Goal: Task Accomplishment & Management: Complete application form

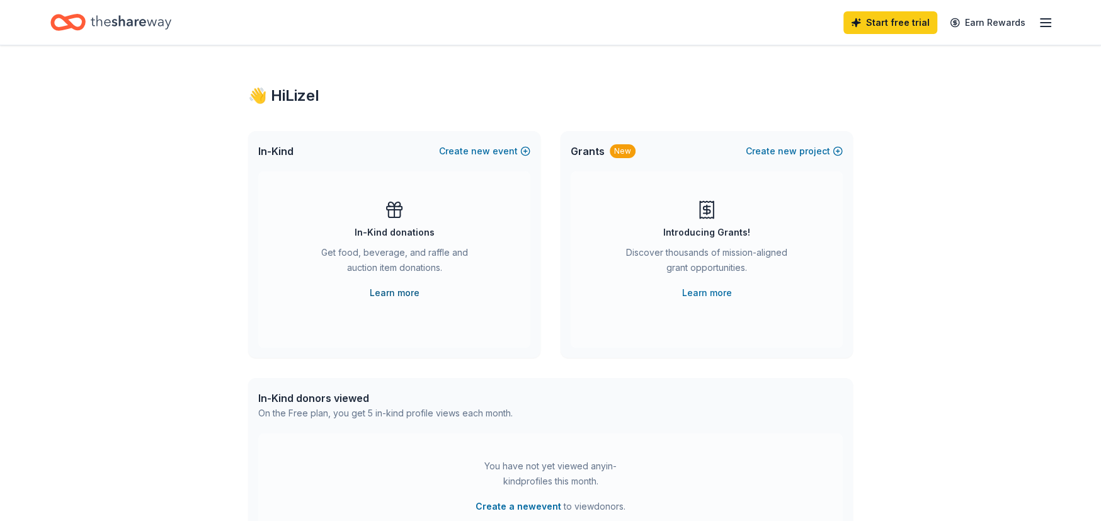
click at [393, 294] on link "Learn more" at bounding box center [395, 292] width 50 height 15
click at [1047, 25] on icon "button" at bounding box center [1045, 22] width 15 height 15
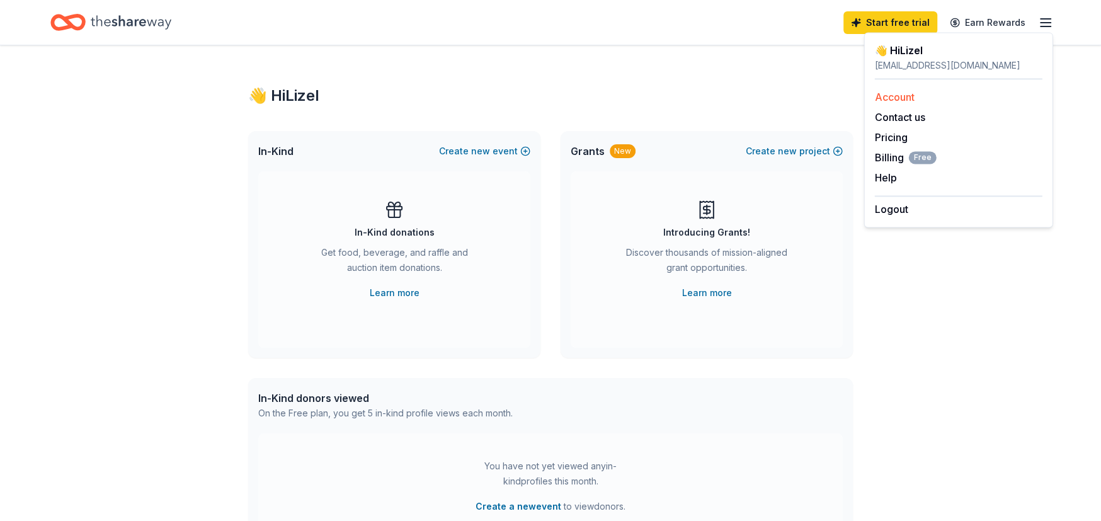
click at [904, 99] on link "Account" at bounding box center [895, 97] width 40 height 13
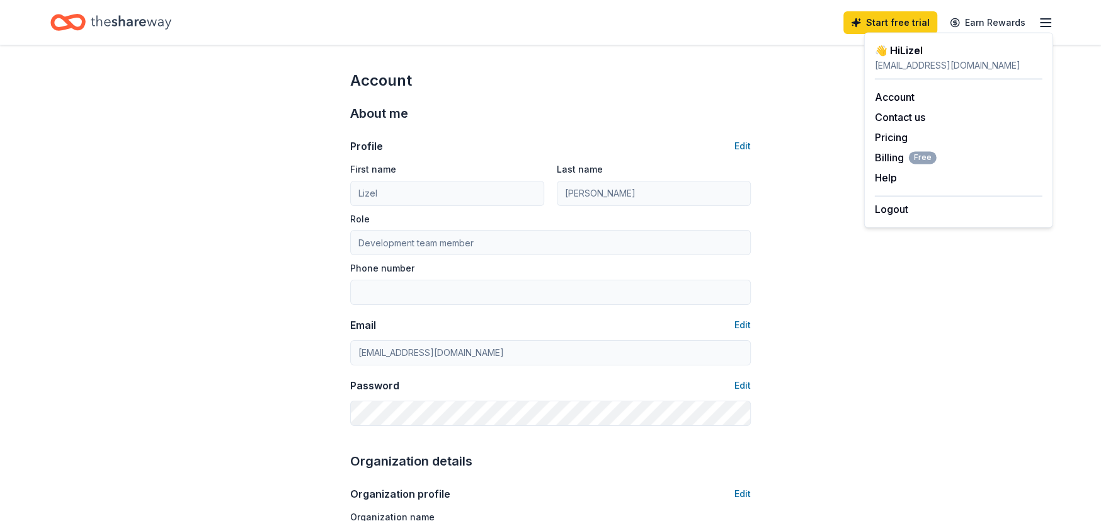
click at [1042, 25] on icon "button" at bounding box center [1045, 22] width 15 height 15
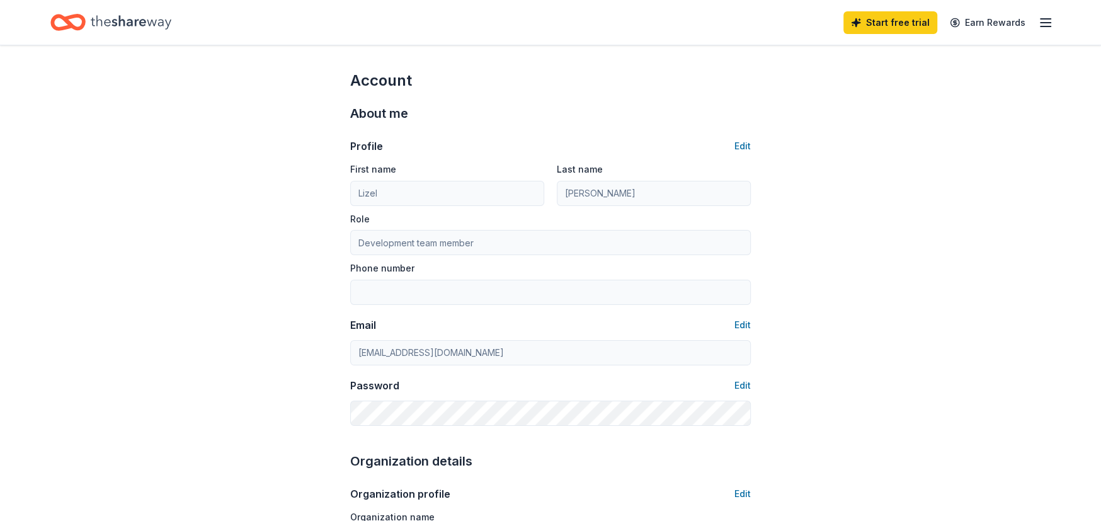
click at [106, 26] on icon "Home" at bounding box center [131, 22] width 81 height 14
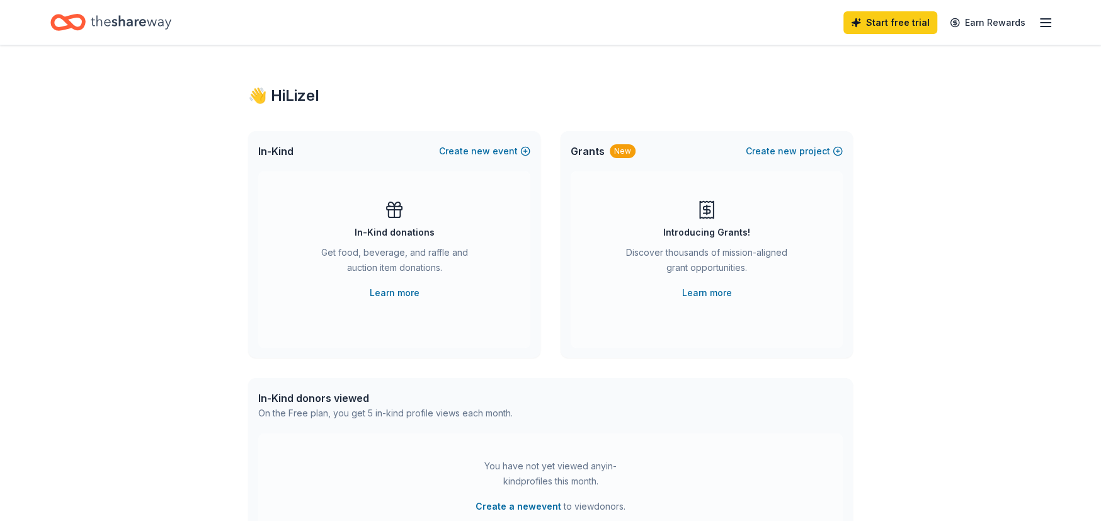
click at [200, 183] on div "👋 Hi Lizel In-Kind Create new event In-Kind donations Get food, beverage, and r…" at bounding box center [550, 412] width 1101 height 735
click at [487, 150] on span "new" at bounding box center [480, 151] width 19 height 15
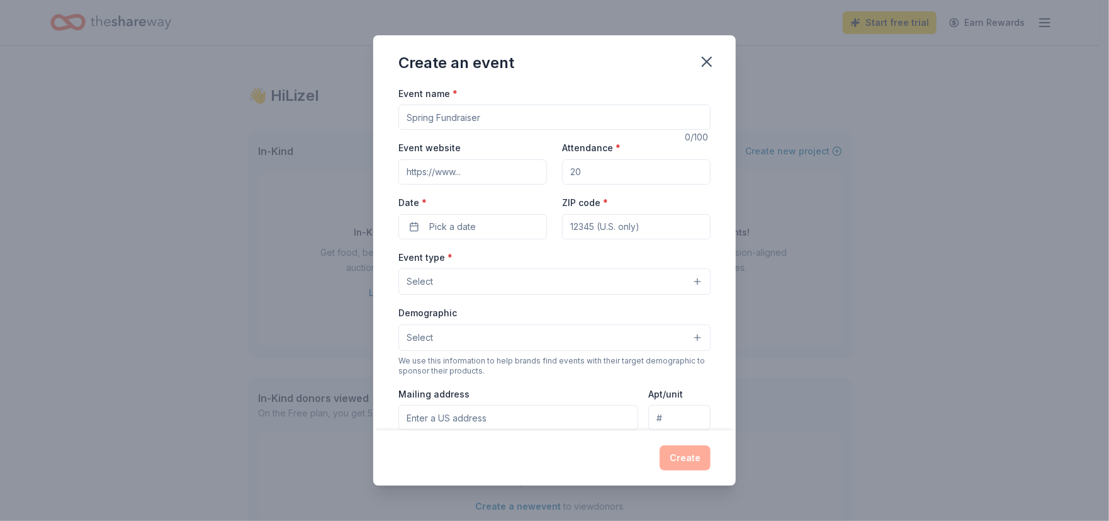
click at [464, 117] on input "Event name *" at bounding box center [555, 117] width 312 height 25
type input "Washers for a Cause"
click at [609, 174] on input "Attendance *" at bounding box center [636, 171] width 149 height 25
type input "100"
click at [516, 280] on button "Select" at bounding box center [555, 281] width 312 height 26
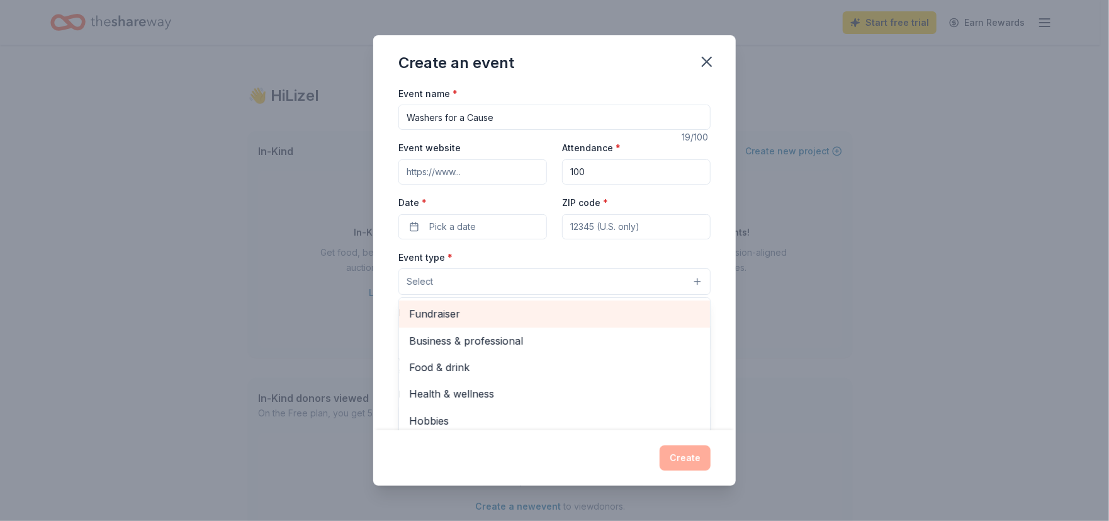
click at [443, 318] on span "Fundraiser" at bounding box center [554, 313] width 291 height 16
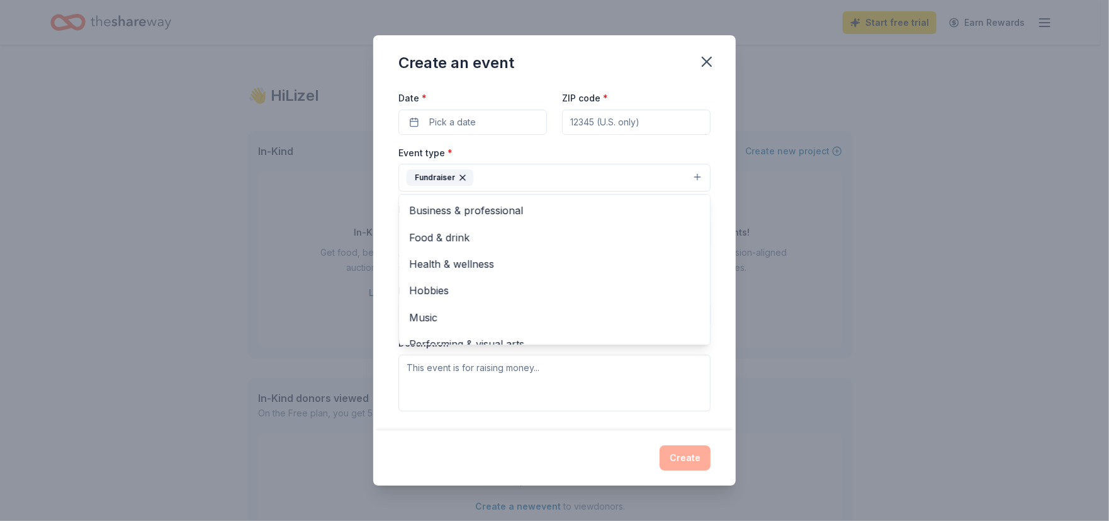
click at [383, 248] on div "Event name * Washers for a Cause 19 /100 Event website Attendance * 100 Date * …" at bounding box center [554, 258] width 363 height 345
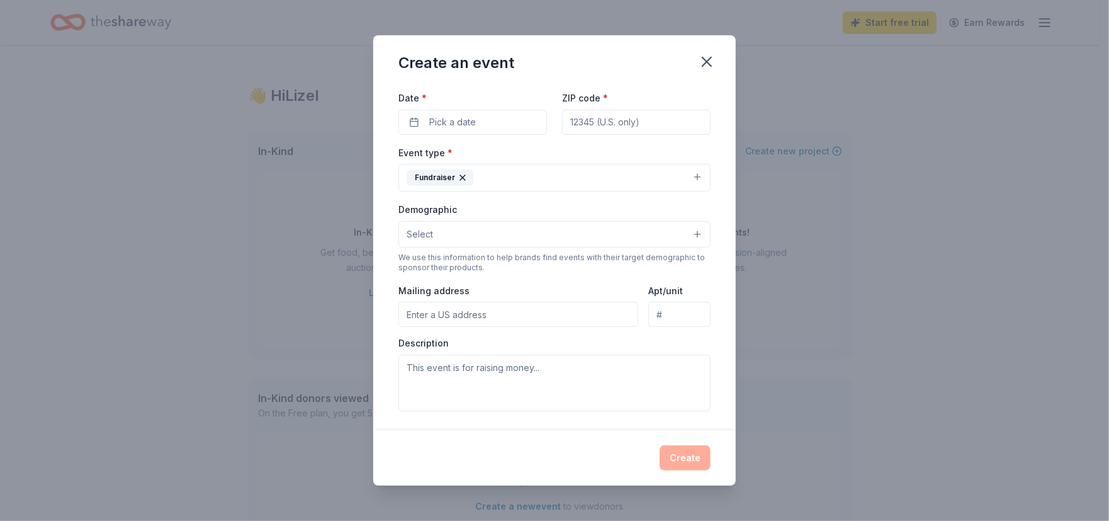
click at [448, 230] on button "Select" at bounding box center [555, 234] width 312 height 26
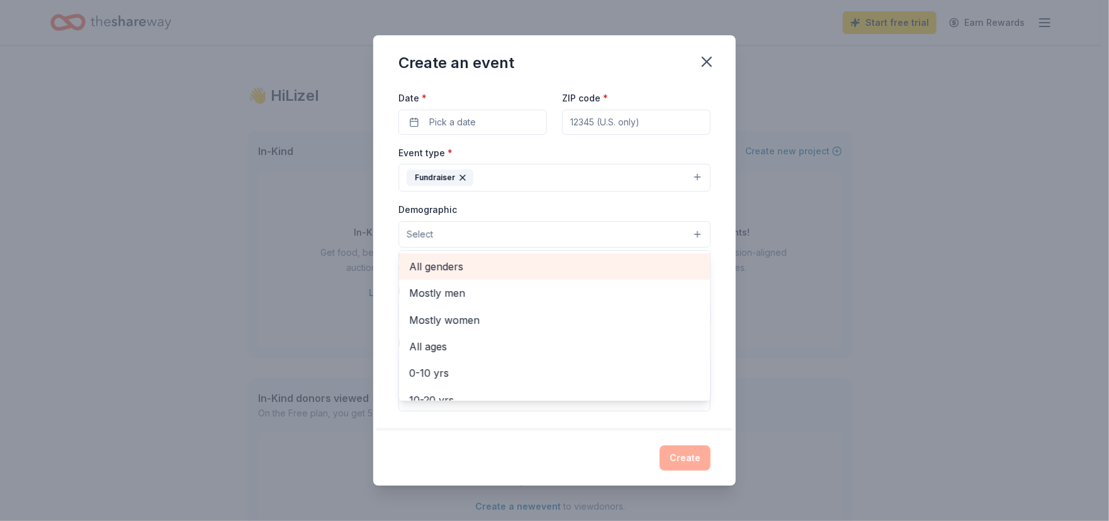
click at [462, 271] on span "All genders" at bounding box center [554, 266] width 291 height 16
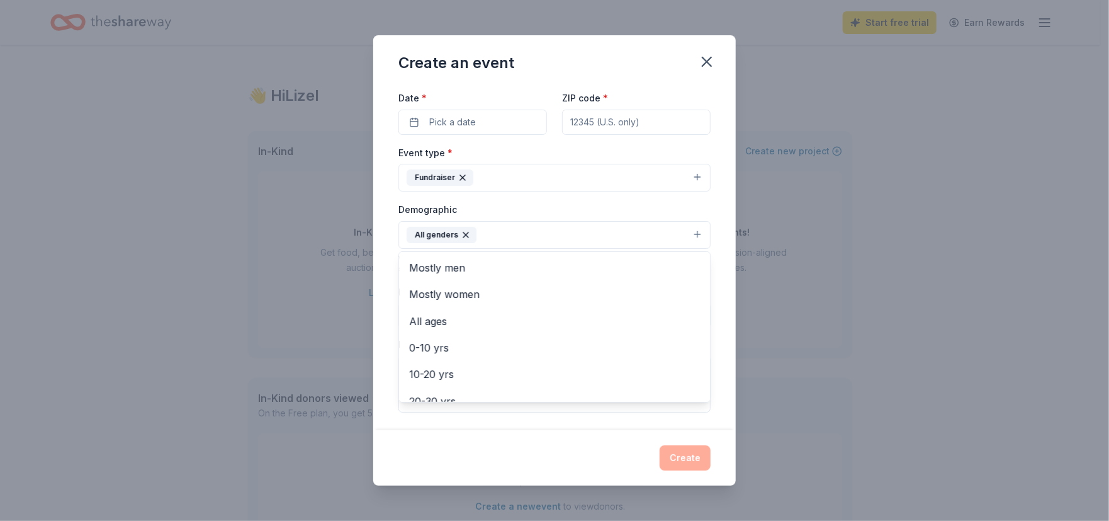
click at [387, 271] on div "Event name * Washers for a Cause 19 /100 Event website Attendance * 100 Date * …" at bounding box center [554, 258] width 363 height 345
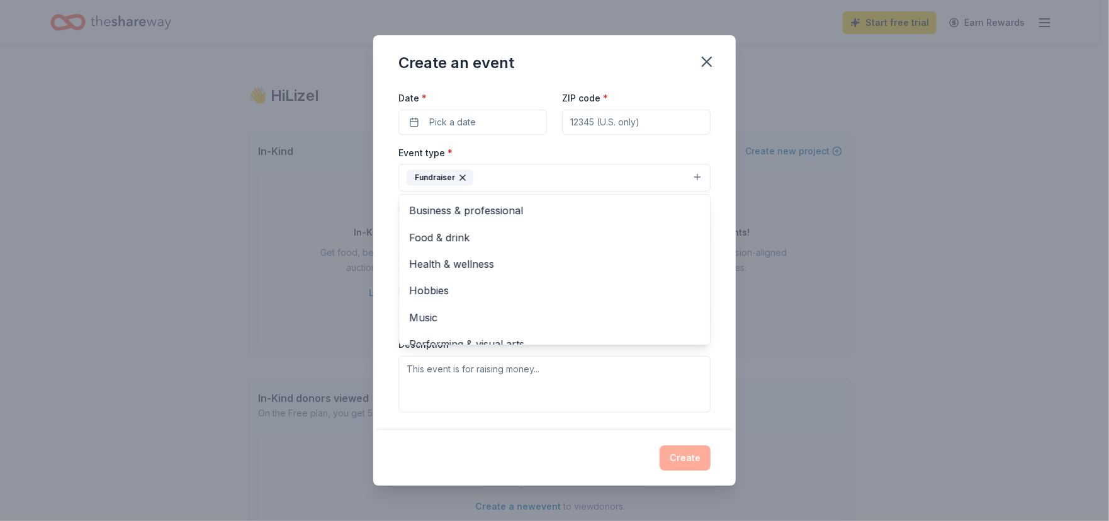
click at [495, 171] on button "Fundraiser" at bounding box center [555, 178] width 312 height 28
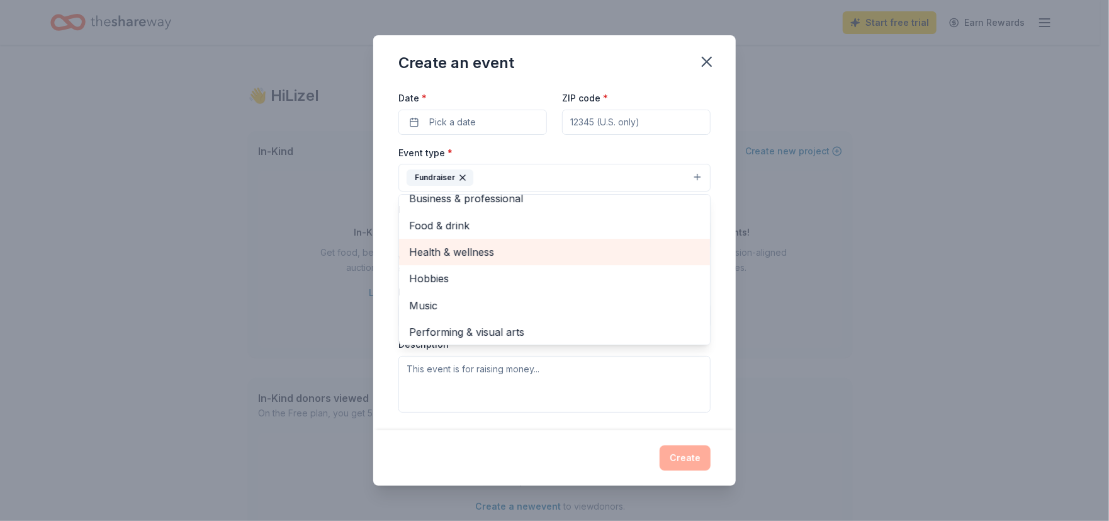
scroll to position [14, 0]
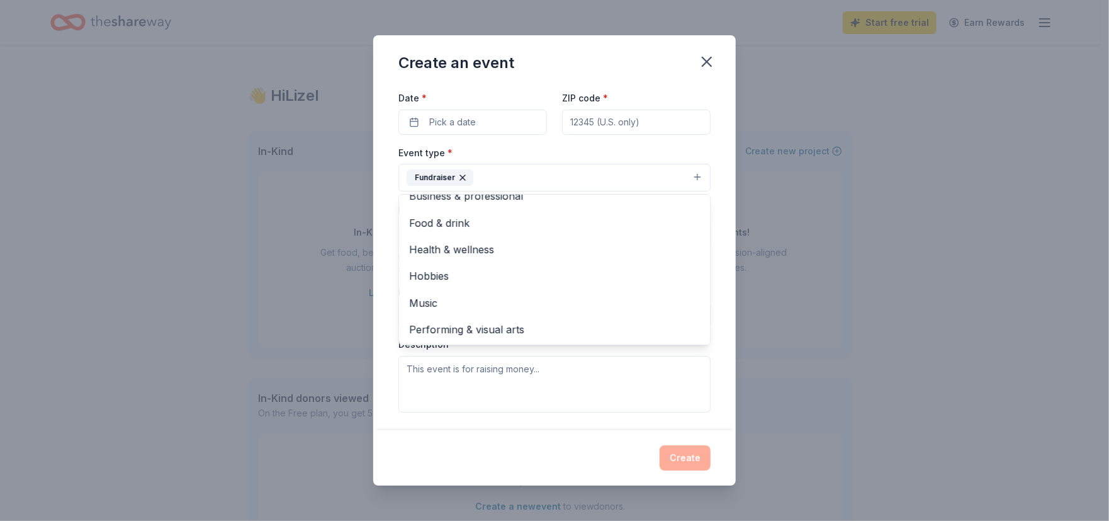
click at [388, 241] on div "Event name * Washers for a Cause 19 /100 Event website Attendance * 100 Date * …" at bounding box center [554, 258] width 363 height 345
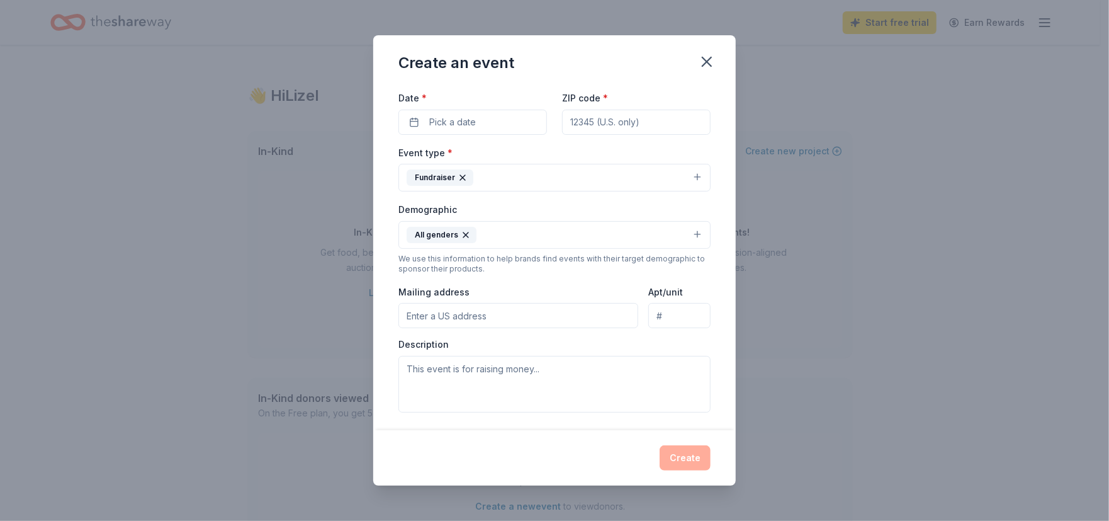
click at [532, 236] on button "All genders" at bounding box center [555, 235] width 312 height 28
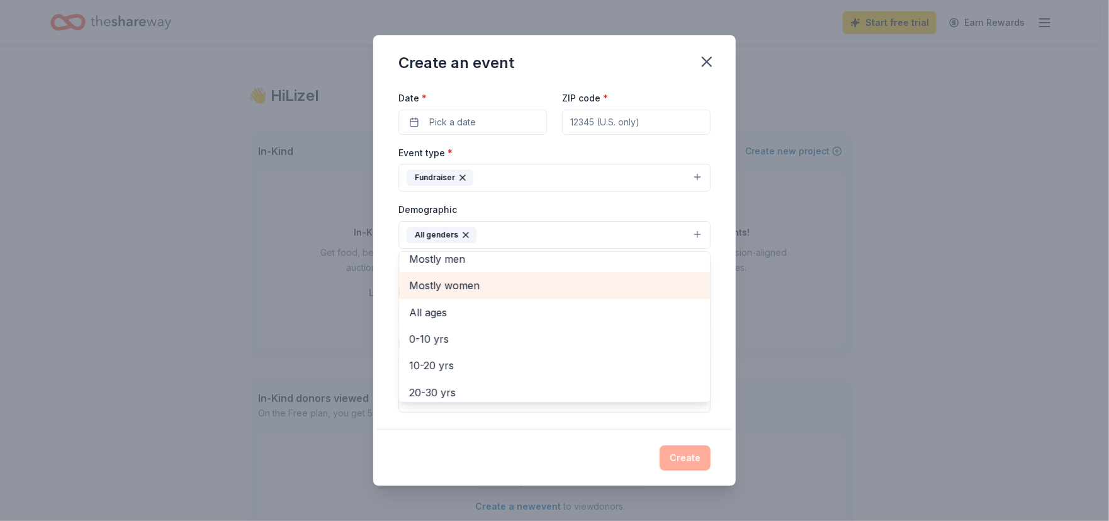
scroll to position [0, 0]
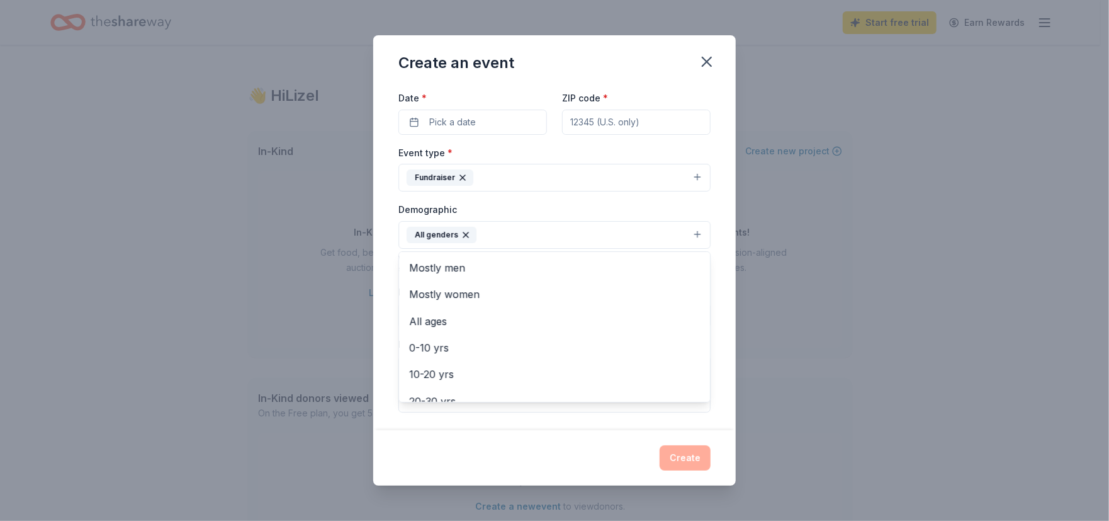
click at [385, 266] on div "Event name * Washers for a Cause 19 /100 Event website Attendance * 100 Date * …" at bounding box center [554, 258] width 363 height 345
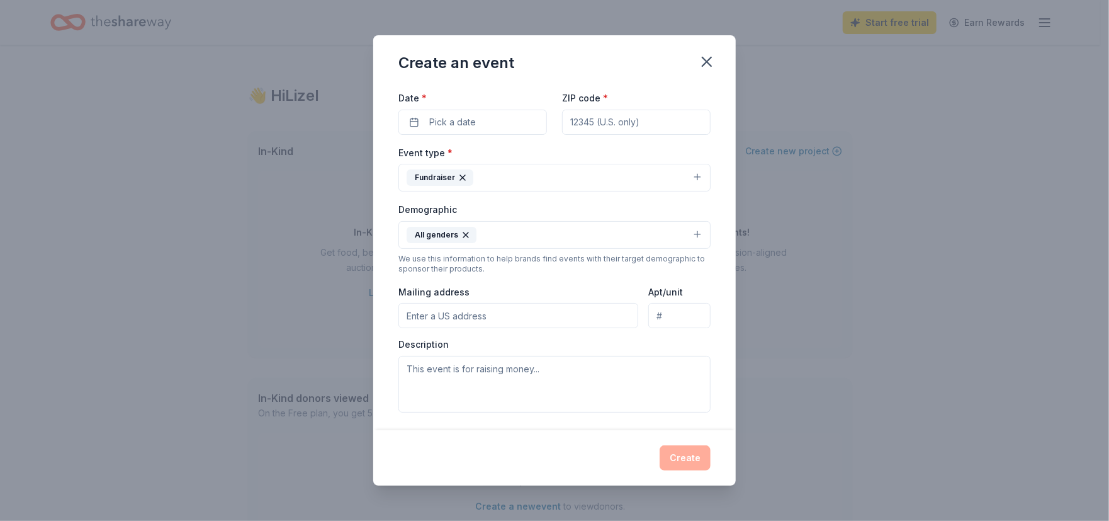
click at [524, 307] on input "Mailing address" at bounding box center [519, 315] width 240 height 25
type input "3"
type input "2939 West Woodlawn Avenue, San Antonio, TX, 78228"
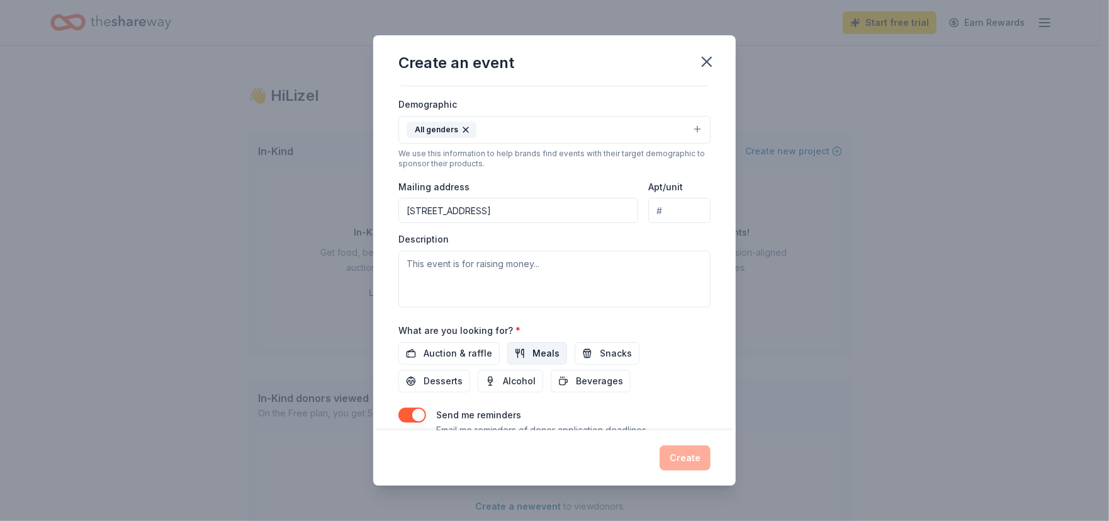
scroll to position [258, 0]
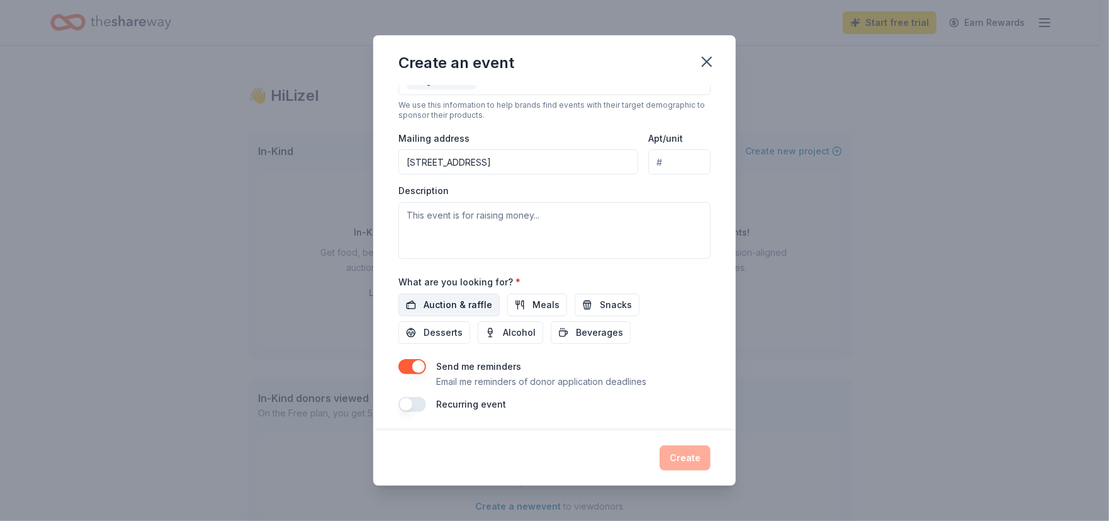
click at [462, 302] on span "Auction & raffle" at bounding box center [458, 304] width 69 height 15
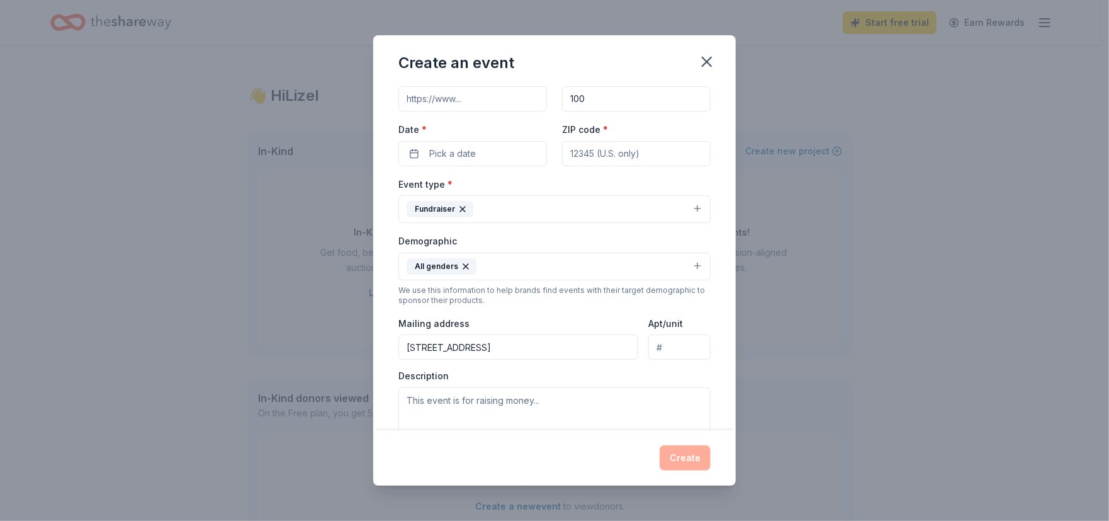
scroll to position [0, 0]
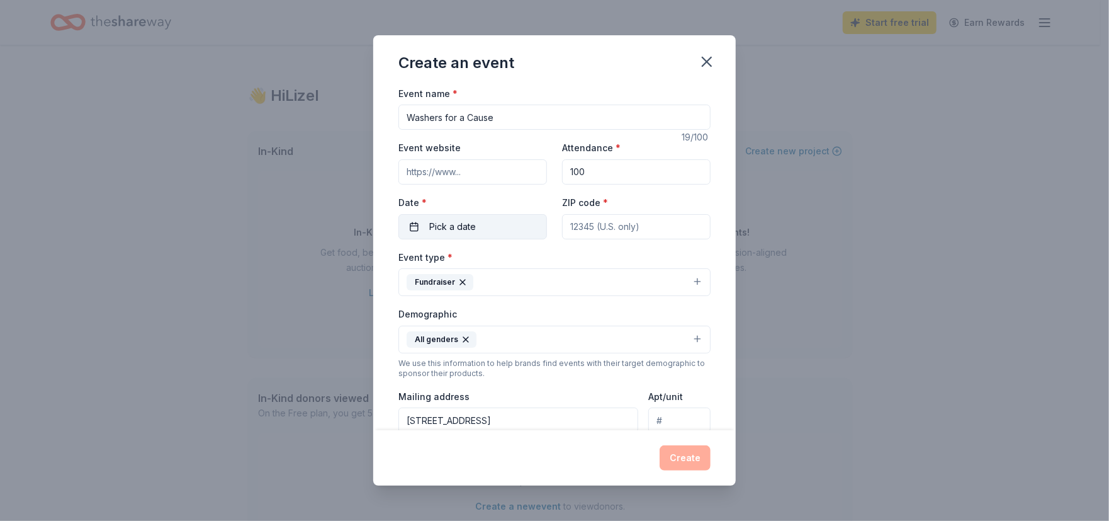
click at [475, 224] on button "Pick a date" at bounding box center [473, 226] width 149 height 25
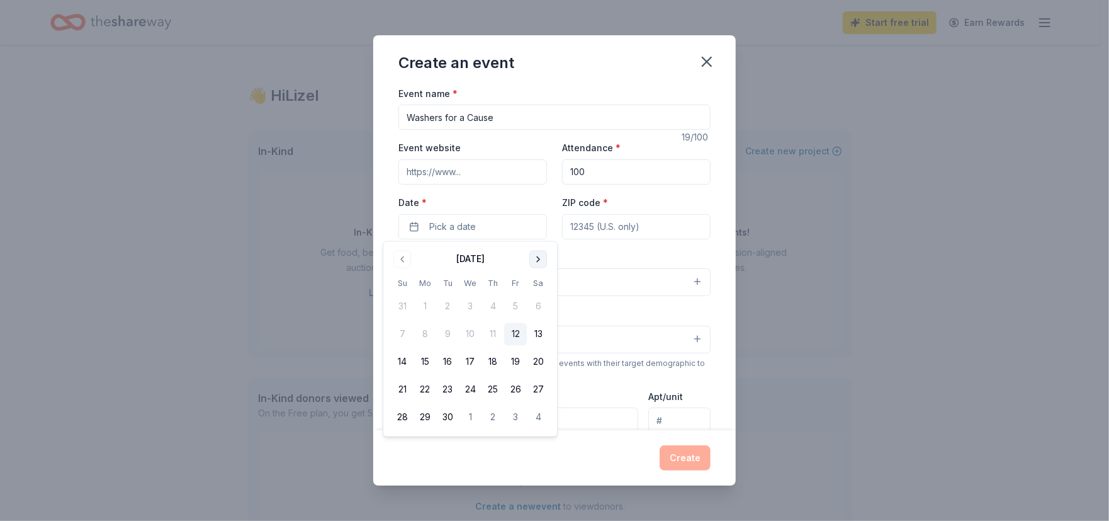
click at [545, 261] on button "Go to next month" at bounding box center [539, 260] width 18 height 18
click at [542, 261] on button "Go to next month" at bounding box center [539, 260] width 18 height 18
click at [538, 336] on button "8" at bounding box center [538, 334] width 23 height 23
click at [613, 225] on input "ZIP code *" at bounding box center [636, 226] width 149 height 25
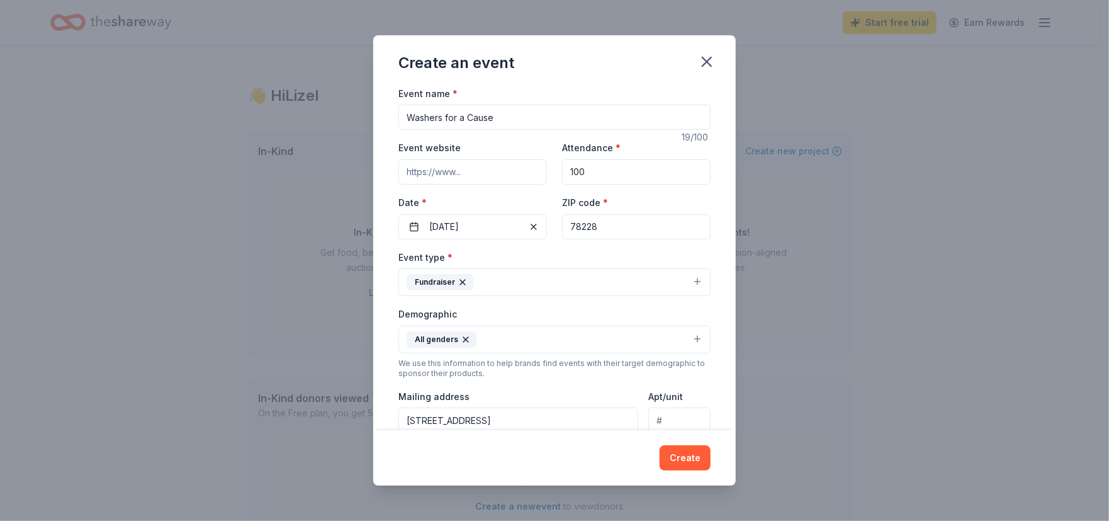
type input "78228"
click at [502, 193] on div "Event website Attendance * 100 Date * 11/08/2025 ZIP code * 78228" at bounding box center [555, 189] width 312 height 99
click at [496, 174] on input "Event website" at bounding box center [473, 171] width 149 height 25
paste input "https://washersforacause.com/"
type input "https://washersforacause.com/"
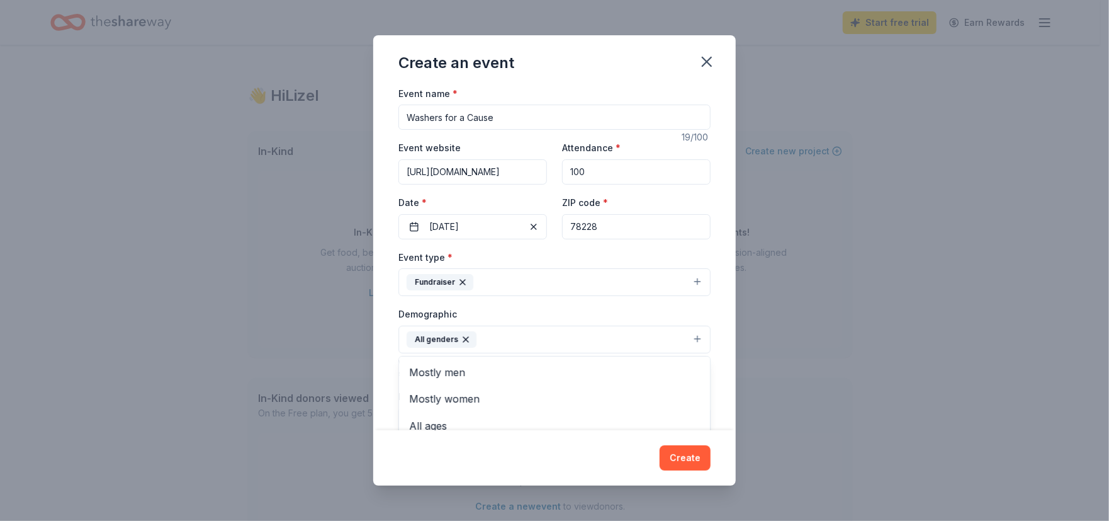
click at [540, 341] on button "All genders" at bounding box center [555, 340] width 312 height 28
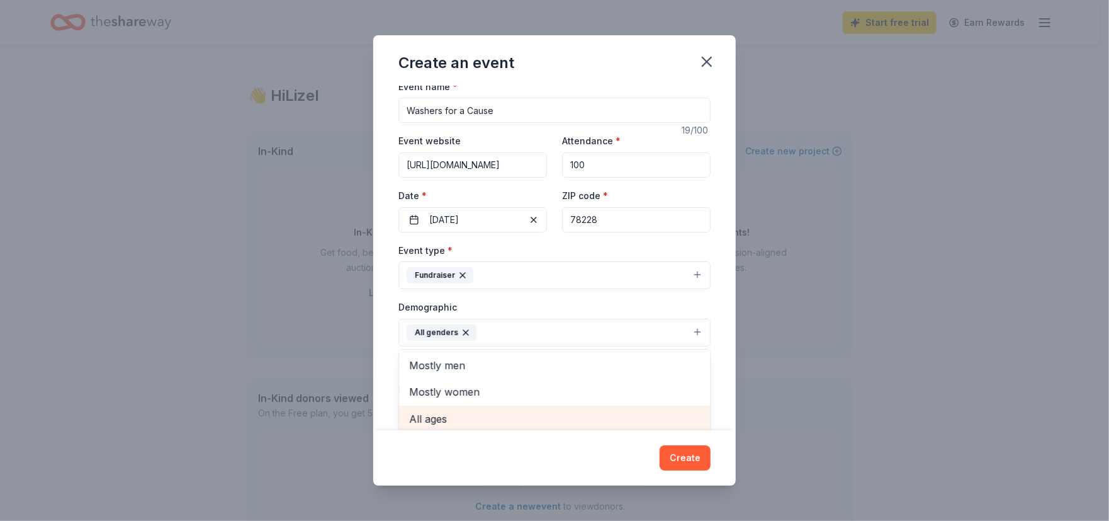
click at [451, 421] on span "All ages" at bounding box center [554, 419] width 291 height 16
click at [385, 315] on div "Event name * Washers for a Cause 19 /100 Event website https://washersforacause…" at bounding box center [554, 258] width 363 height 345
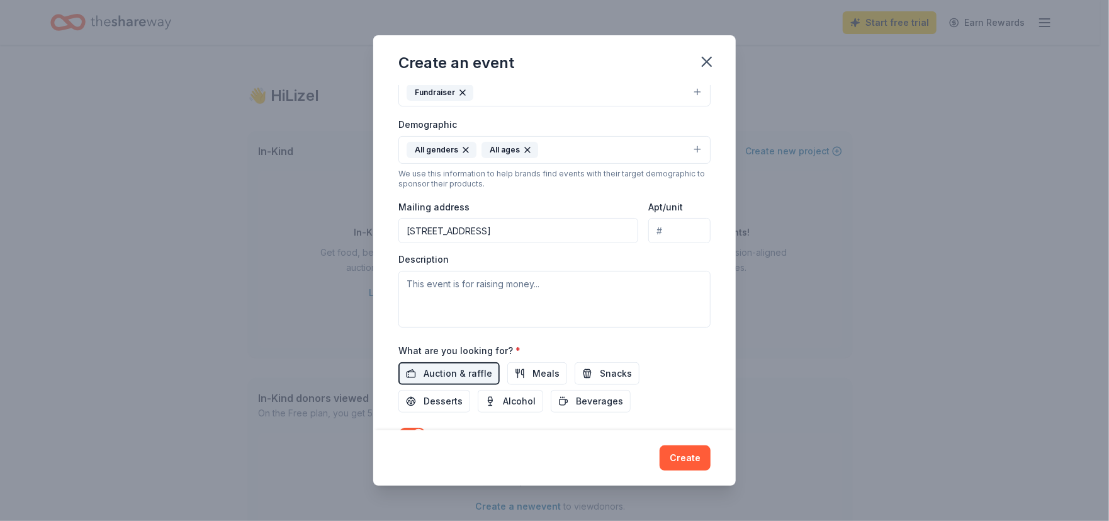
scroll to position [217, 0]
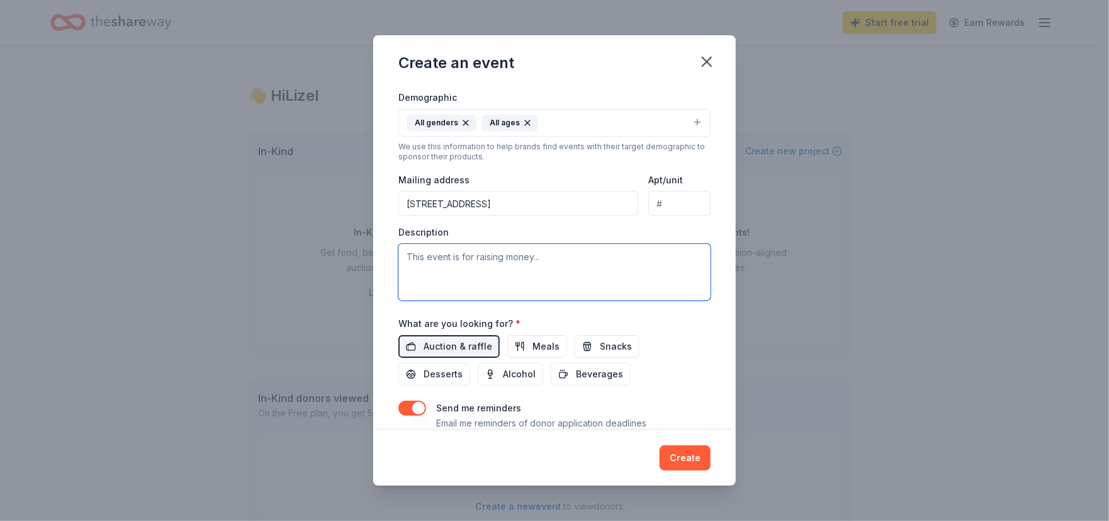
click at [409, 251] on textarea at bounding box center [555, 272] width 312 height 57
paste textarea "For over 120 years, The Children’s Shelter (TCS) has offered essential services…"
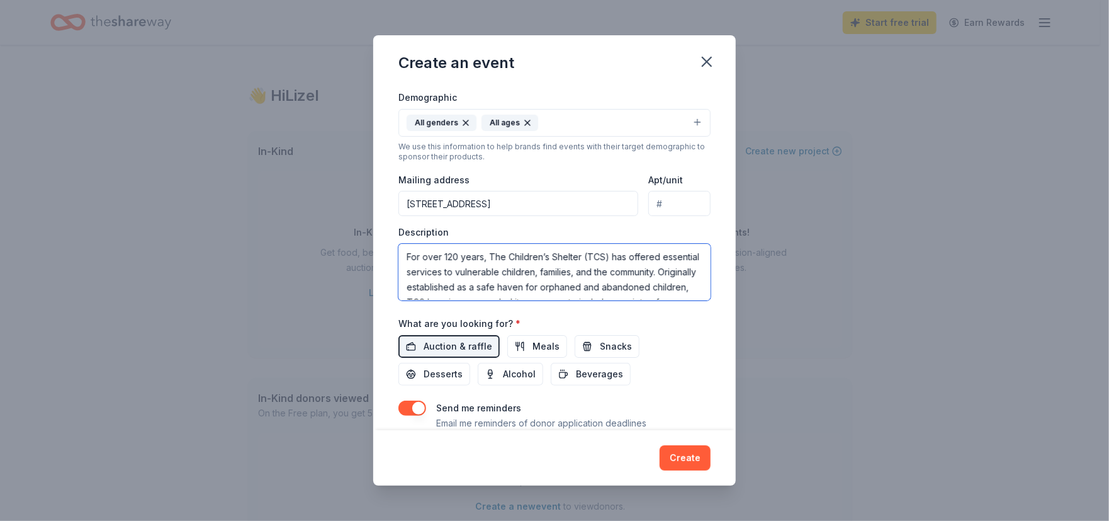
scroll to position [128, 0]
click at [443, 292] on textarea "For over 120 years, The Children’s Shelter (TCS) has offered essential services…" at bounding box center [555, 272] width 312 height 57
click at [657, 277] on textarea "For over 120 years, The Children’s Shelter (TCS) has offered essential services…" at bounding box center [555, 272] width 312 height 57
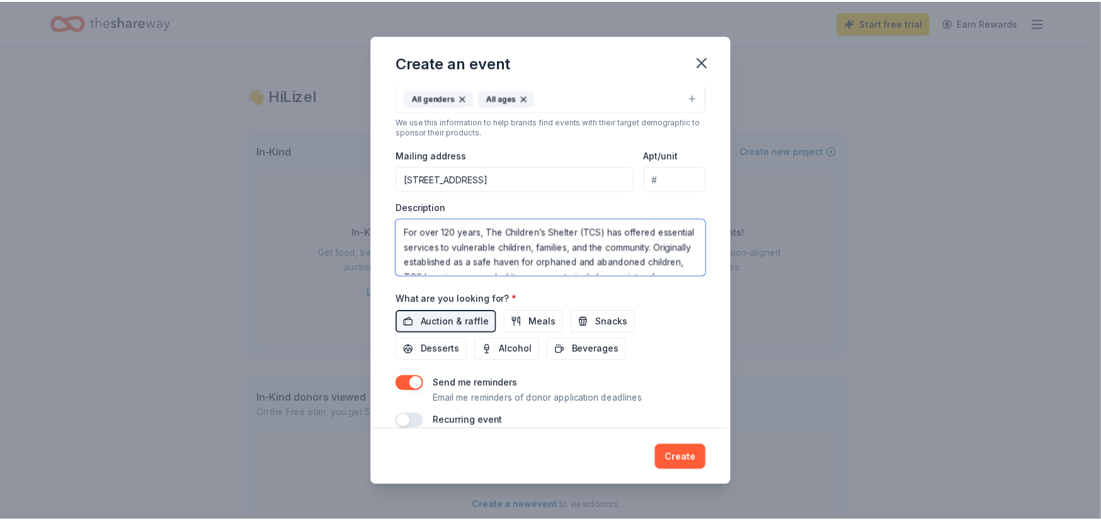
scroll to position [258, 0]
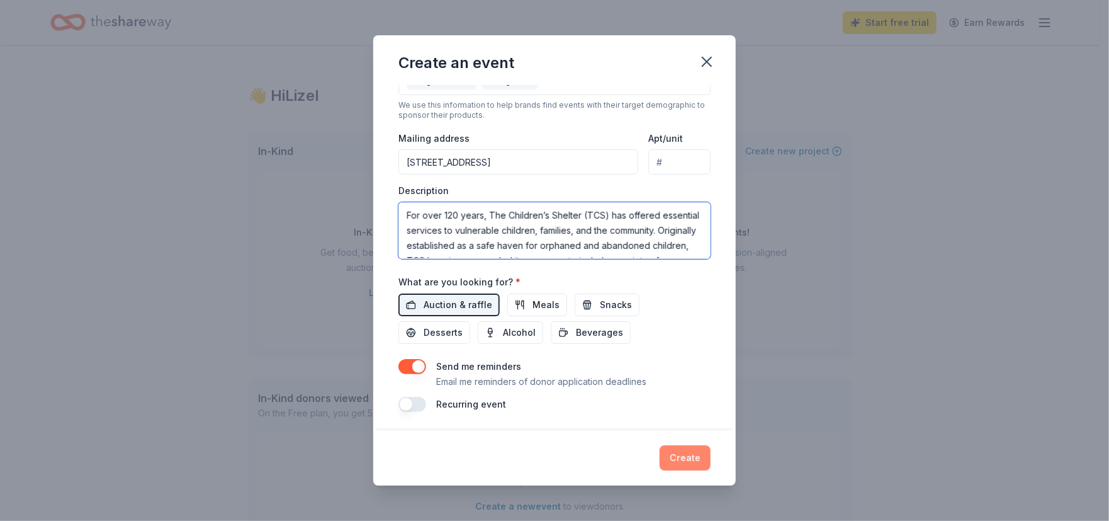
type textarea "For over 120 years, The Children’s Shelter (TCS) has offered essential services…"
click at [685, 448] on button "Create" at bounding box center [685, 457] width 51 height 25
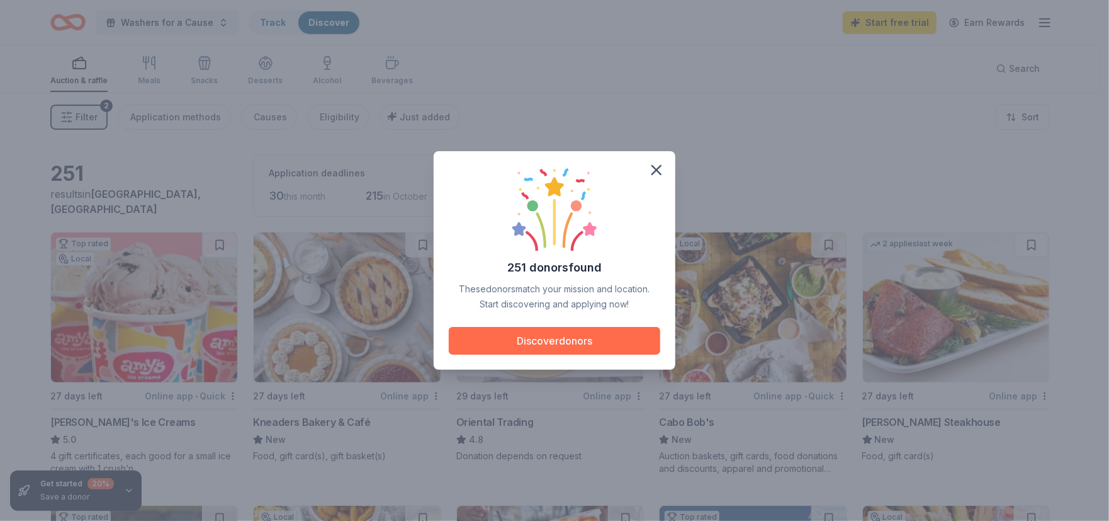
click at [551, 339] on button "Discover donors" at bounding box center [555, 341] width 212 height 28
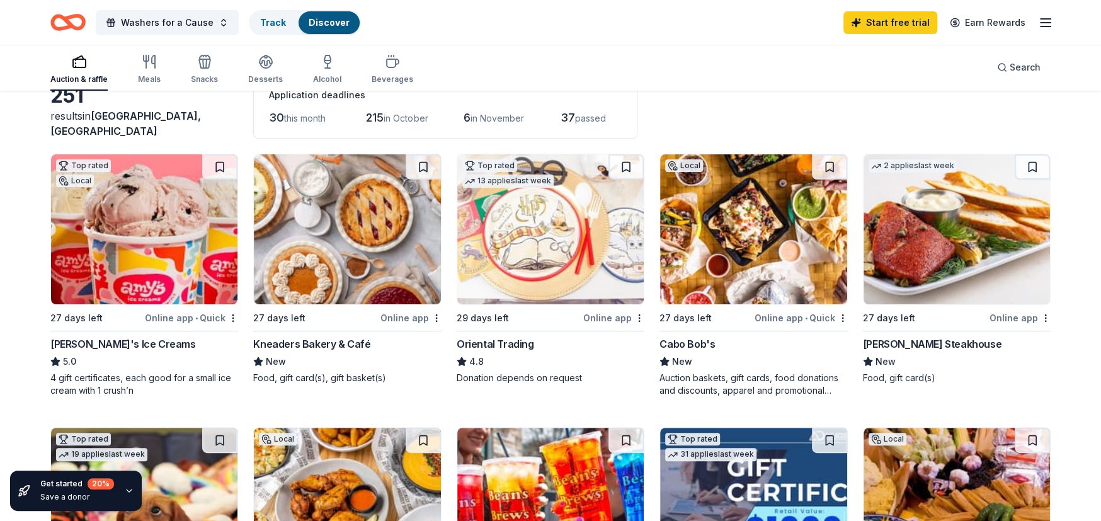
scroll to position [105, 0]
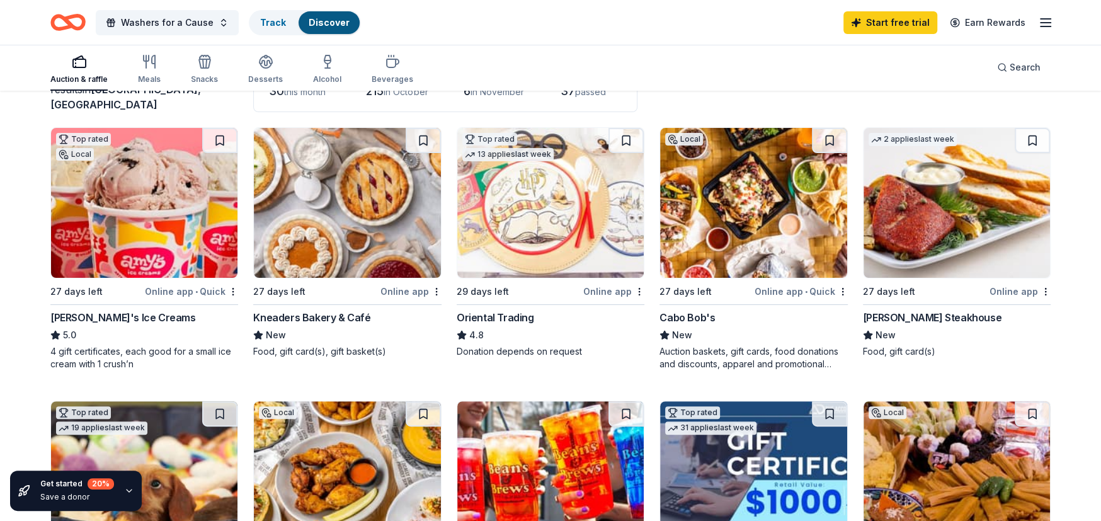
click at [132, 229] on img at bounding box center [144, 203] width 186 height 150
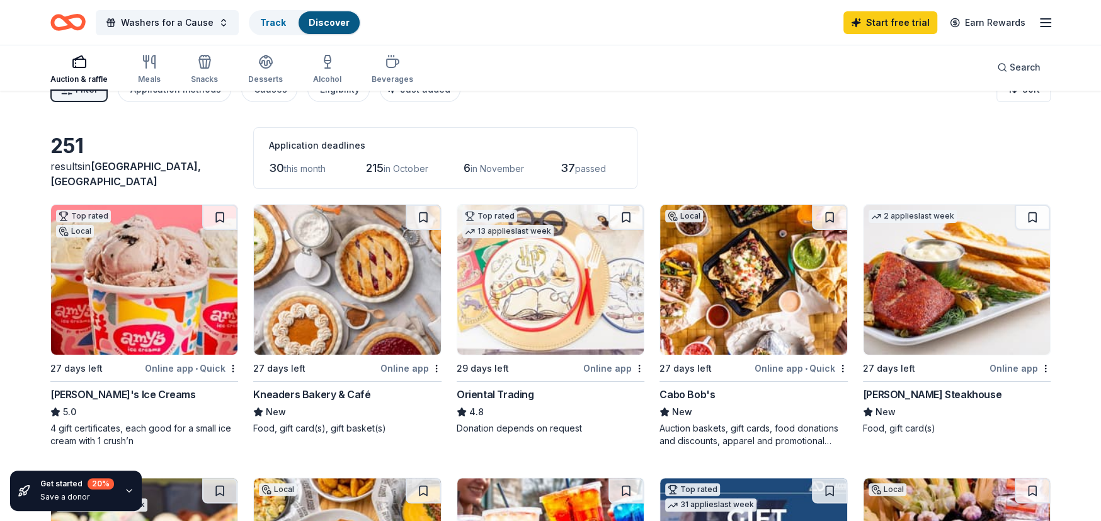
scroll to position [0, 0]
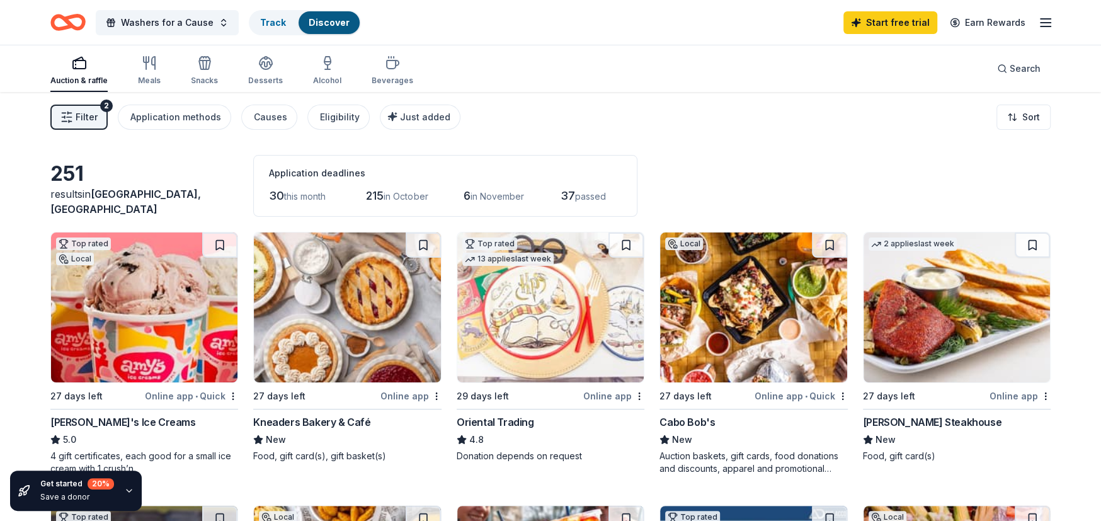
click at [949, 346] on img at bounding box center [956, 307] width 186 height 150
click at [154, 77] on div "Meals" at bounding box center [149, 81] width 23 height 10
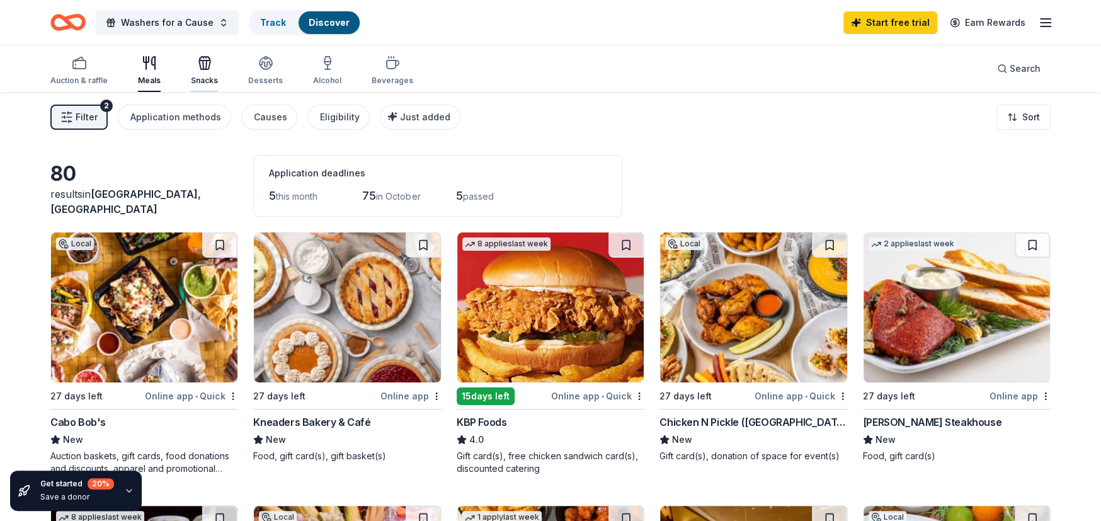
click at [202, 70] on icon "button" at bounding box center [204, 62] width 15 height 15
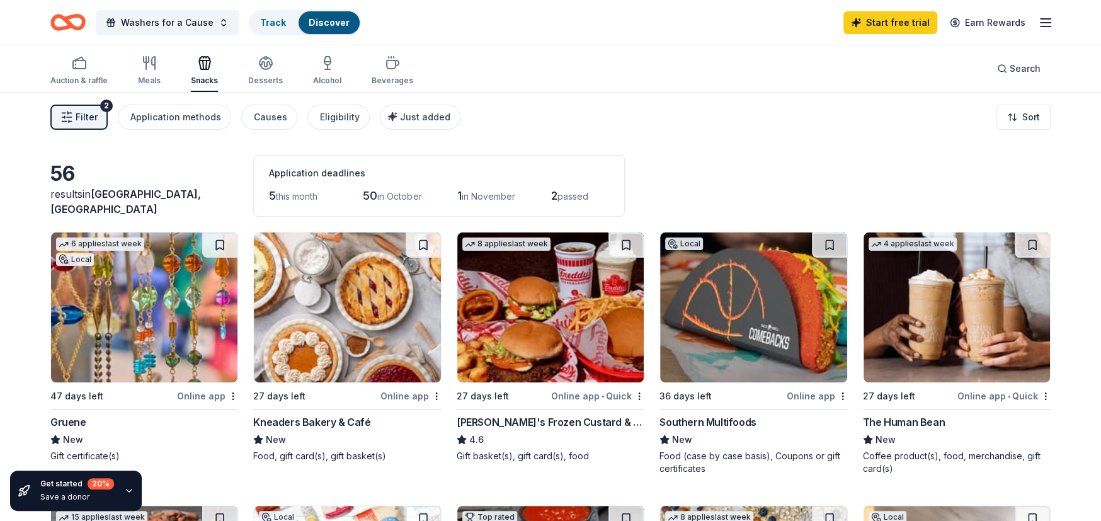
click at [92, 111] on span "Filter" at bounding box center [87, 117] width 22 height 15
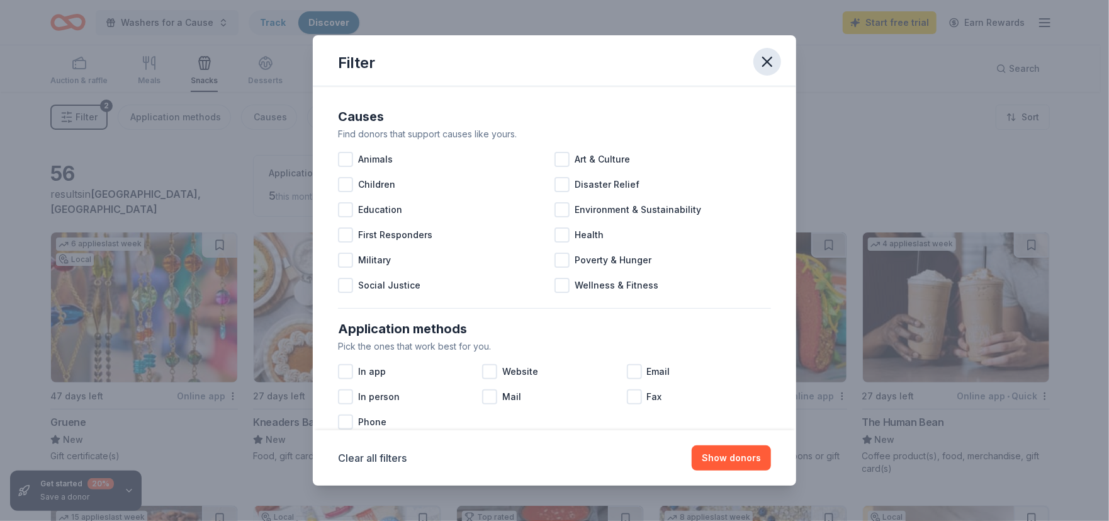
click at [773, 54] on icon "button" at bounding box center [768, 62] width 18 height 18
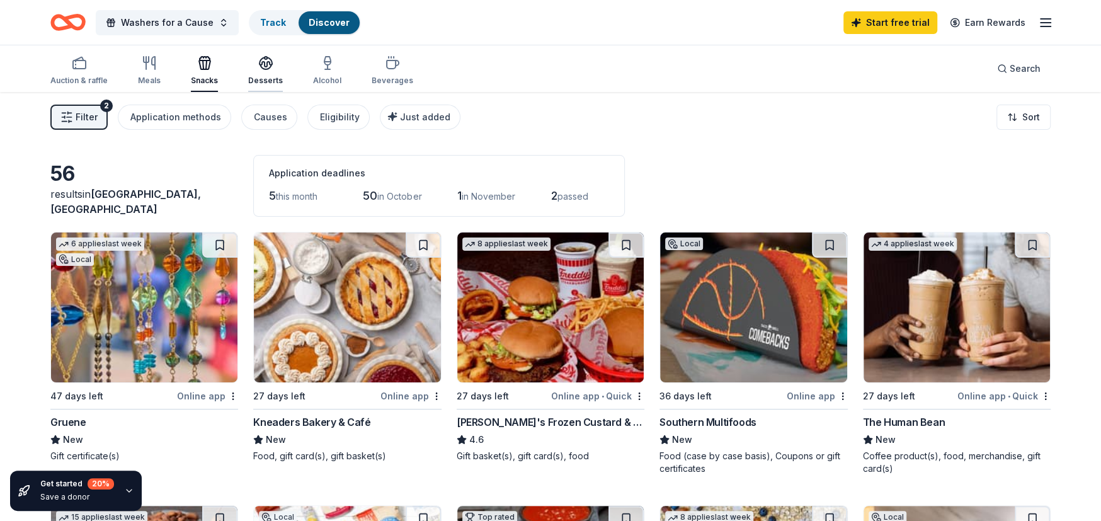
click at [266, 65] on icon "button" at bounding box center [265, 62] width 15 height 15
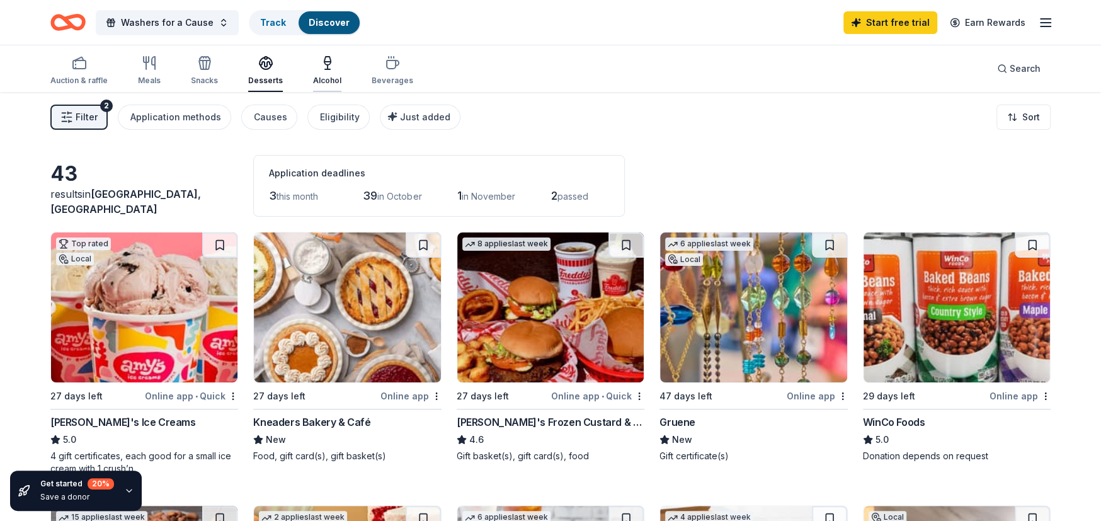
click at [334, 83] on div "Alcohol" at bounding box center [327, 81] width 28 height 10
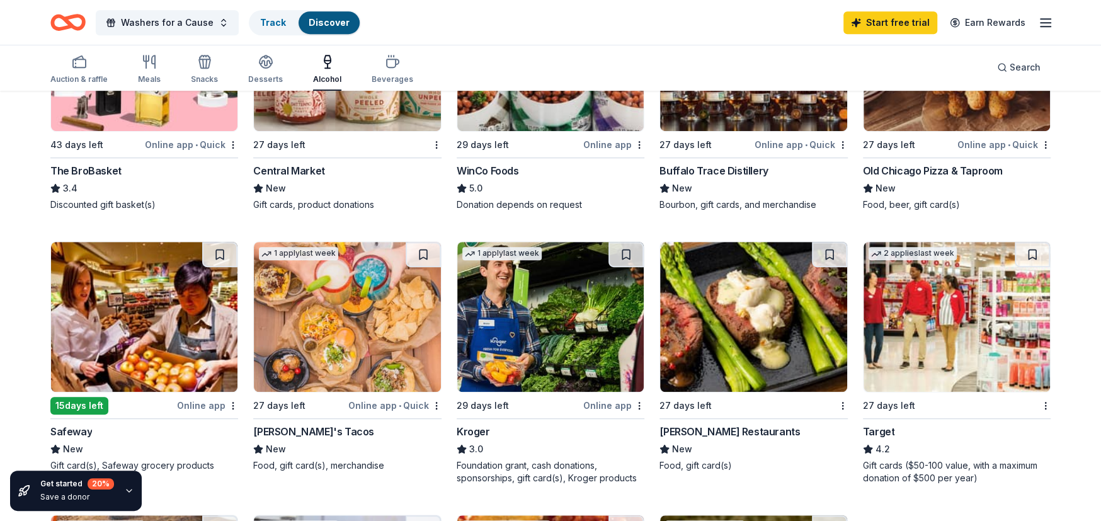
scroll to position [629, 0]
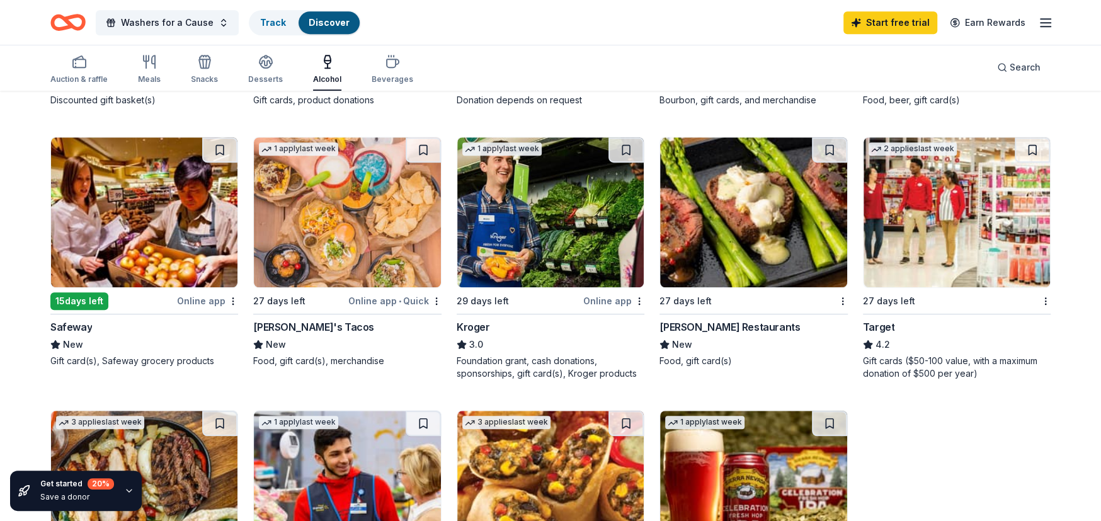
click at [319, 220] on img at bounding box center [347, 212] width 186 height 150
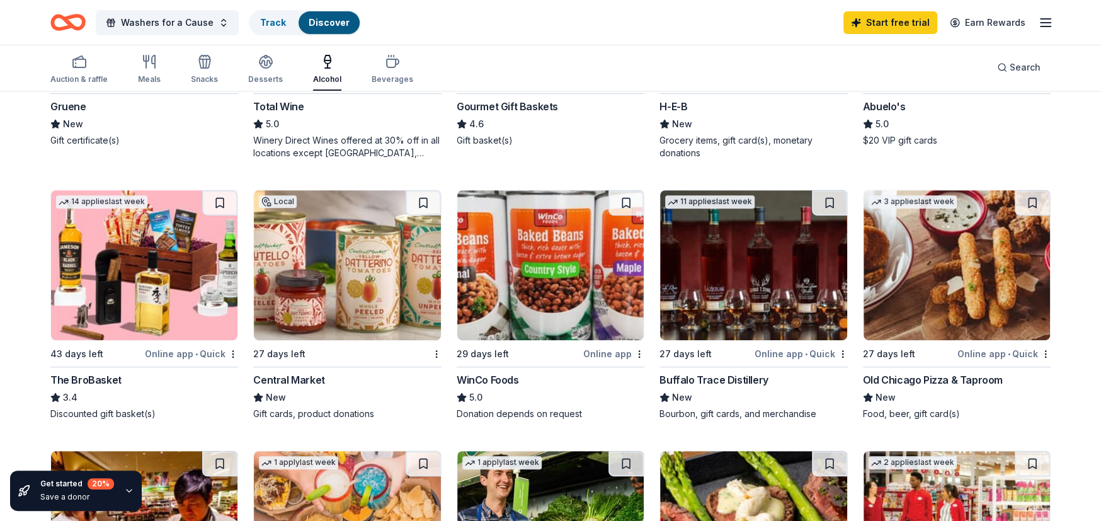
scroll to position [314, 0]
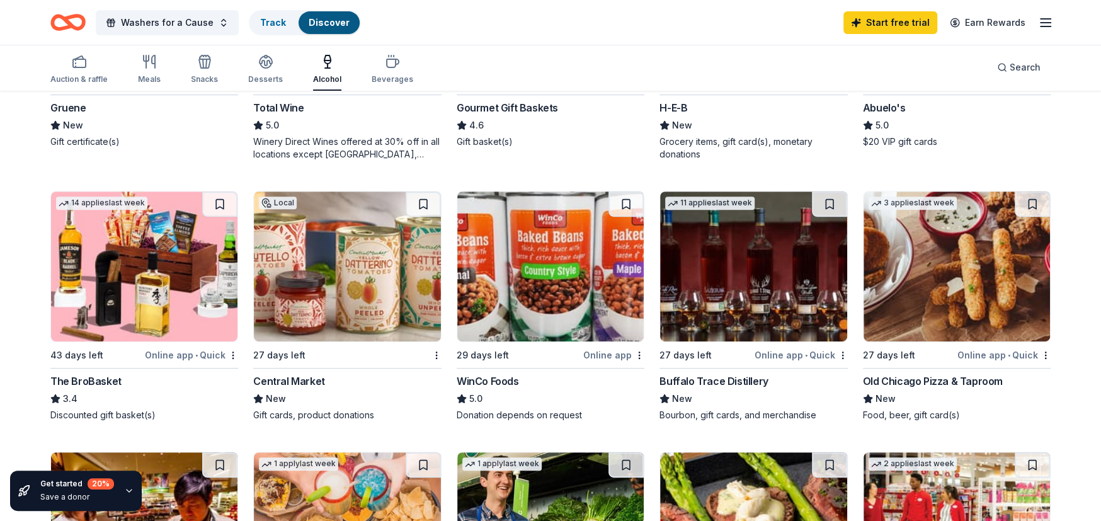
click at [315, 17] on link "Discover" at bounding box center [329, 22] width 41 height 11
click at [72, 28] on icon "Home" at bounding box center [67, 23] width 35 height 30
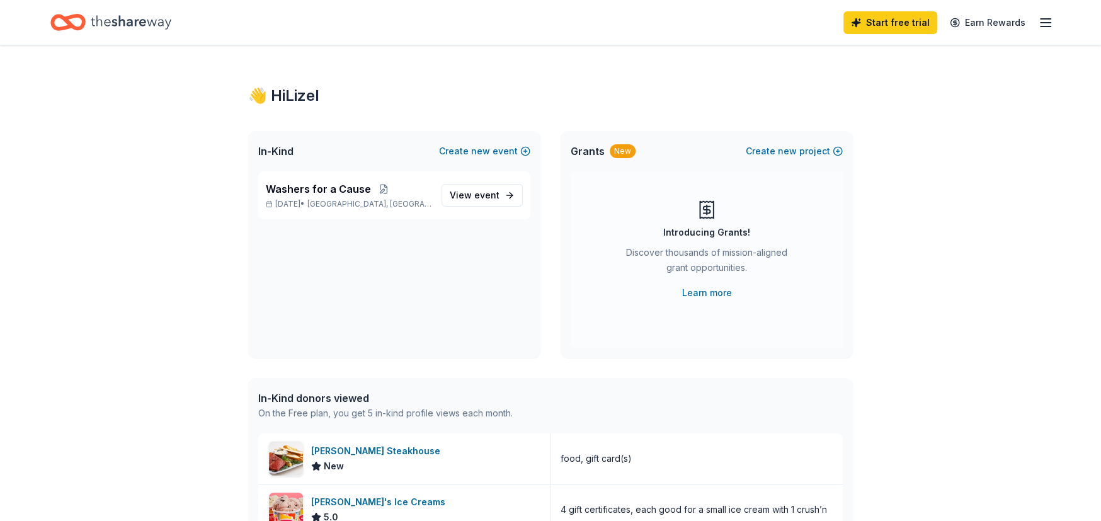
drag, startPoint x: 315, startPoint y: 252, endPoint x: 324, endPoint y: 259, distance: 10.3
click at [317, 252] on div "Washers for a Cause Nov 08, 2025 • San Antonio, TX View event" at bounding box center [394, 264] width 292 height 186
click at [429, 314] on div "Washers for a Cause Nov 08, 2025 • San Antonio, TX View event" at bounding box center [394, 264] width 292 height 186
click at [339, 203] on span "San Antonio, TX" at bounding box center [369, 204] width 124 height 10
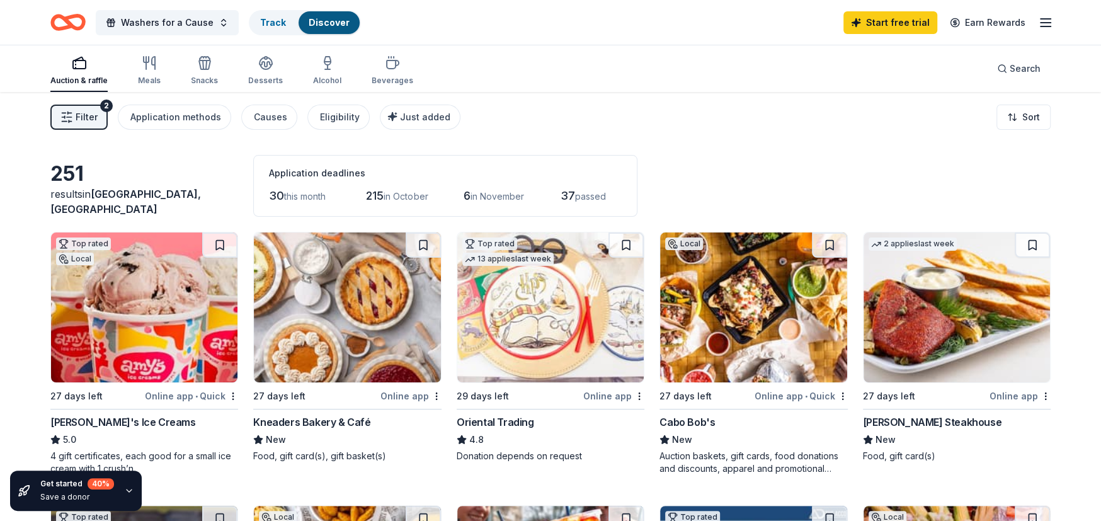
click at [84, 127] on button "Filter 2" at bounding box center [78, 117] width 57 height 25
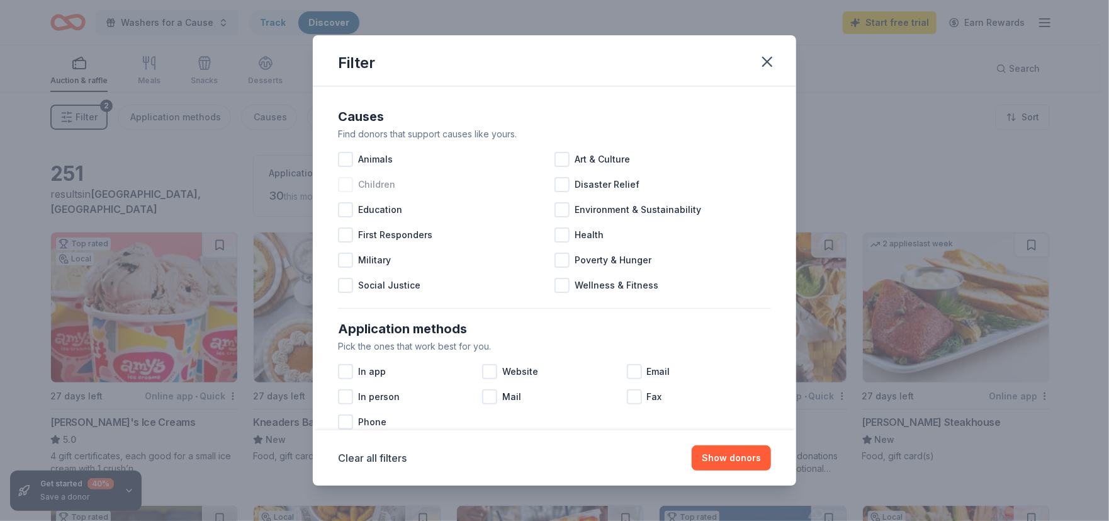
click at [346, 186] on div at bounding box center [345, 184] width 15 height 15
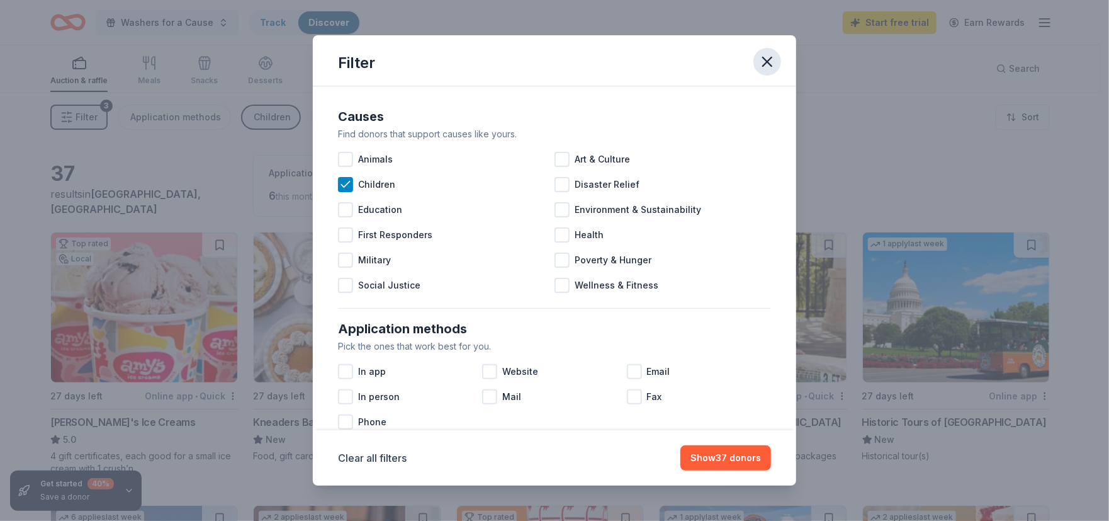
click at [767, 64] on icon "button" at bounding box center [768, 62] width 18 height 18
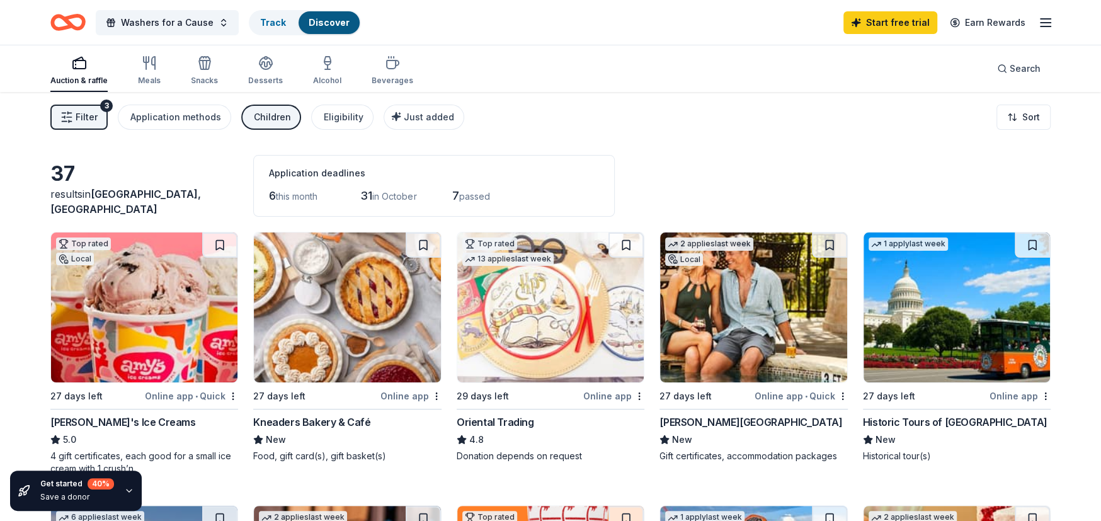
click at [787, 156] on div "37 results in San Antonio, TX Application deadlines 6 this month 31 in October …" at bounding box center [550, 186] width 1000 height 62
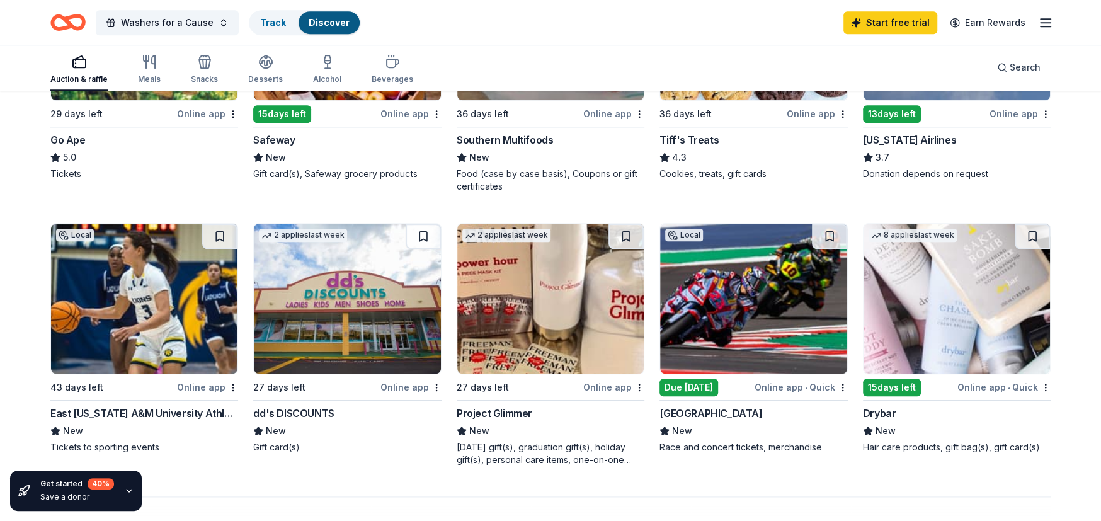
scroll to position [839, 0]
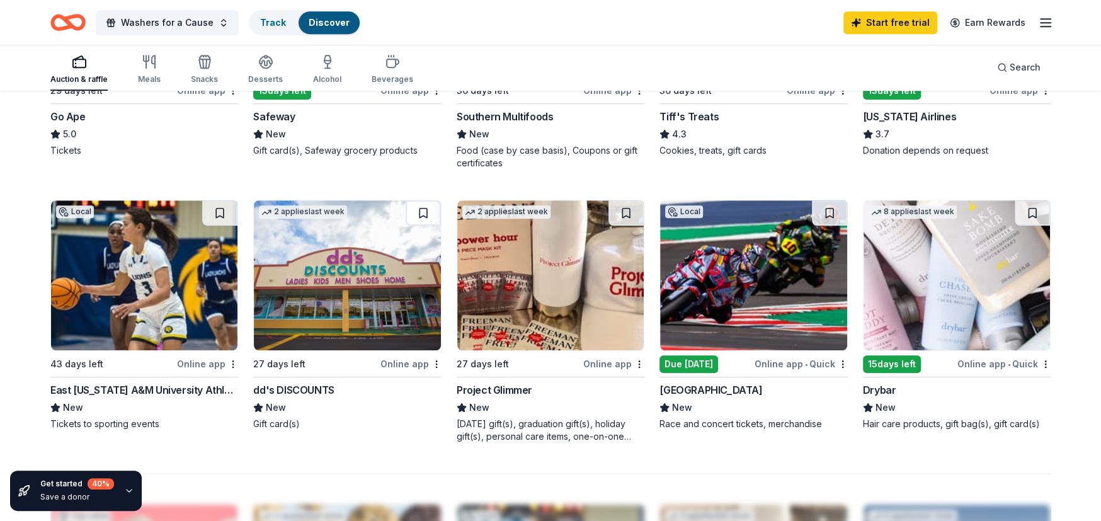
click at [982, 314] on img at bounding box center [956, 275] width 186 height 150
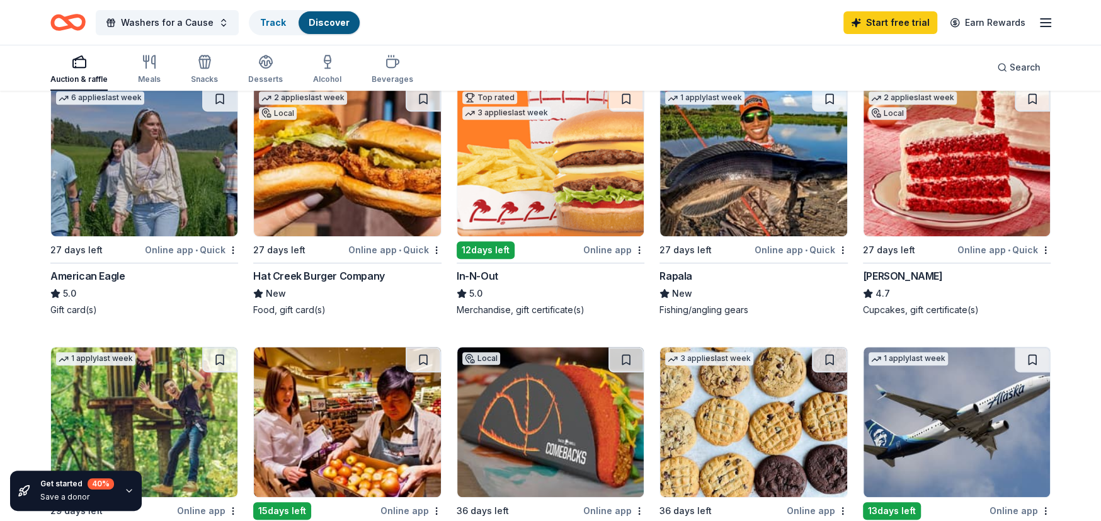
scroll to position [0, 0]
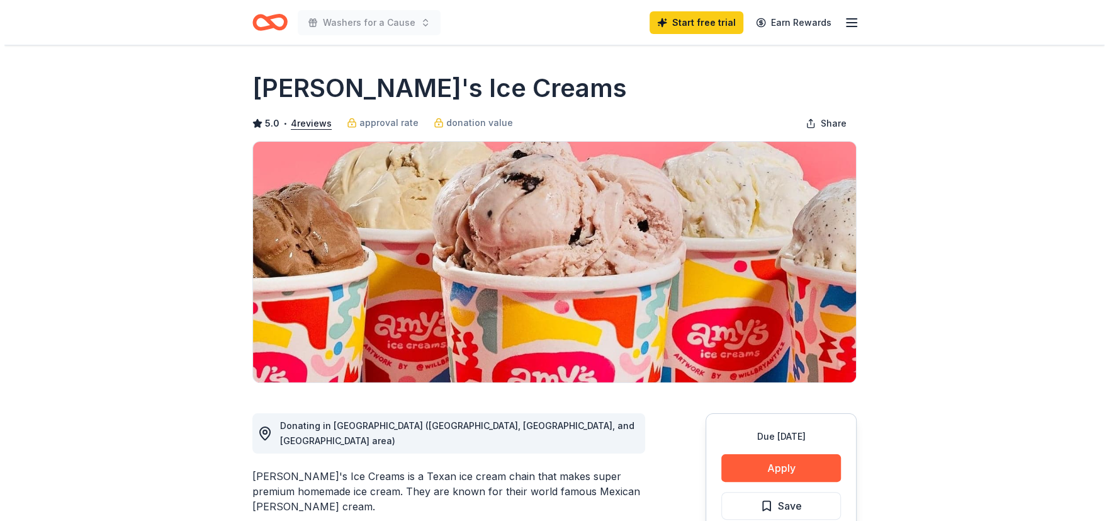
scroll to position [105, 0]
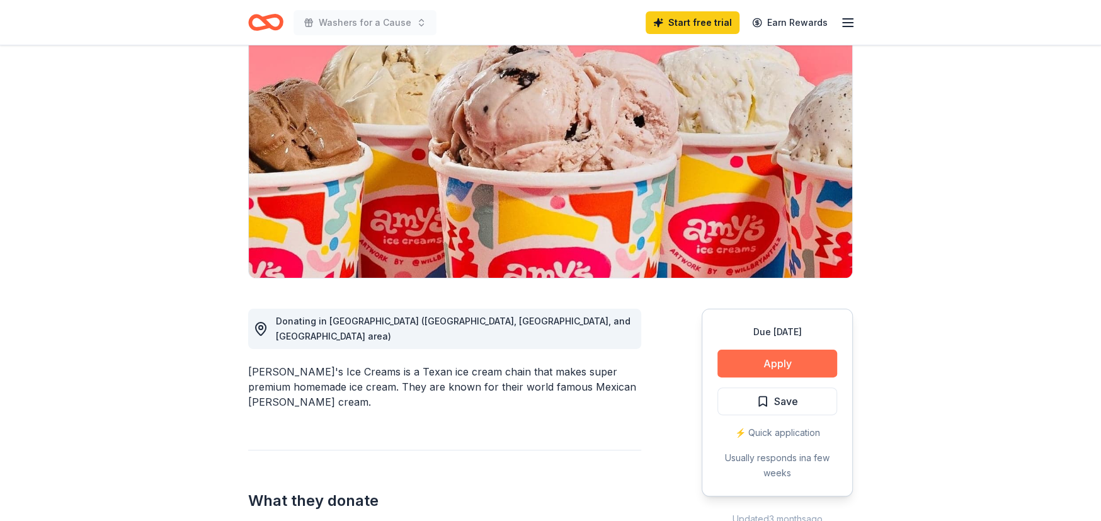
click at [817, 362] on button "Apply" at bounding box center [777, 363] width 120 height 28
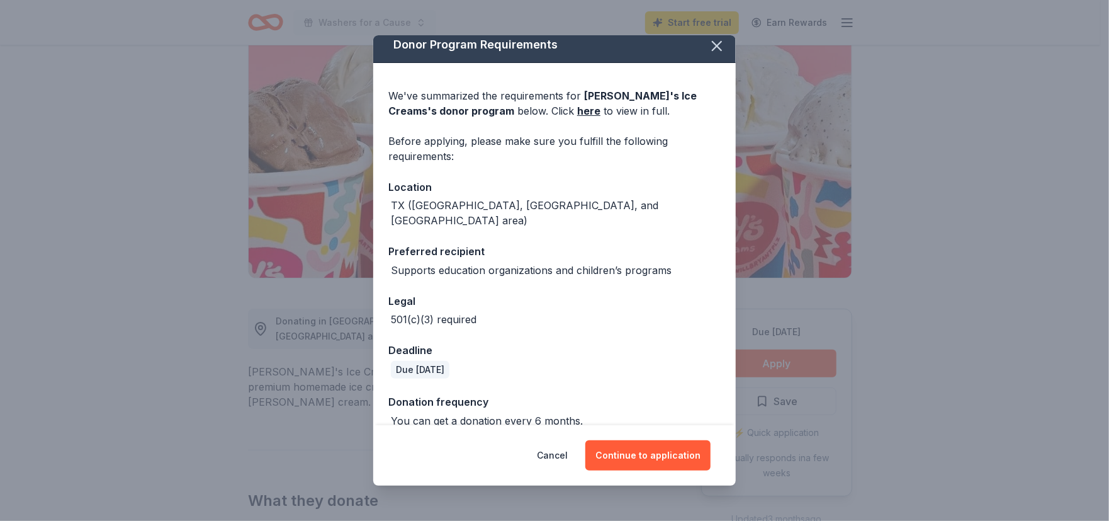
scroll to position [11, 0]
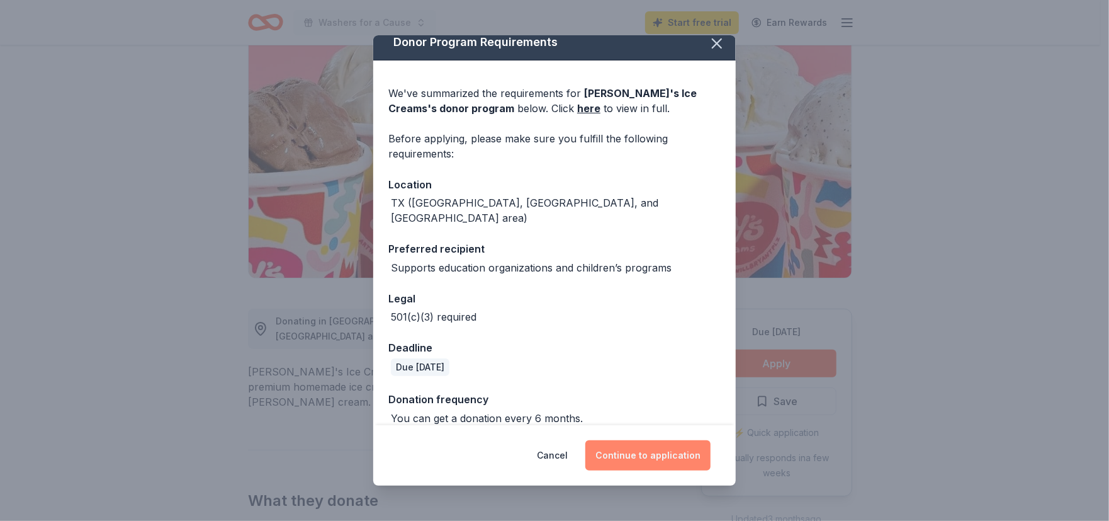
click at [668, 457] on button "Continue to application" at bounding box center [648, 455] width 125 height 30
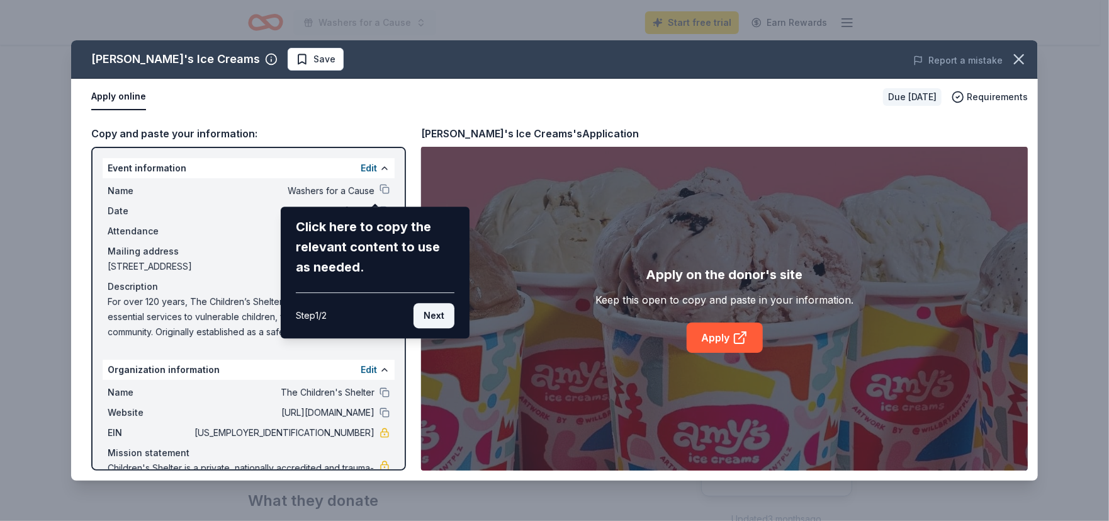
click at [428, 315] on button "Next" at bounding box center [434, 315] width 41 height 25
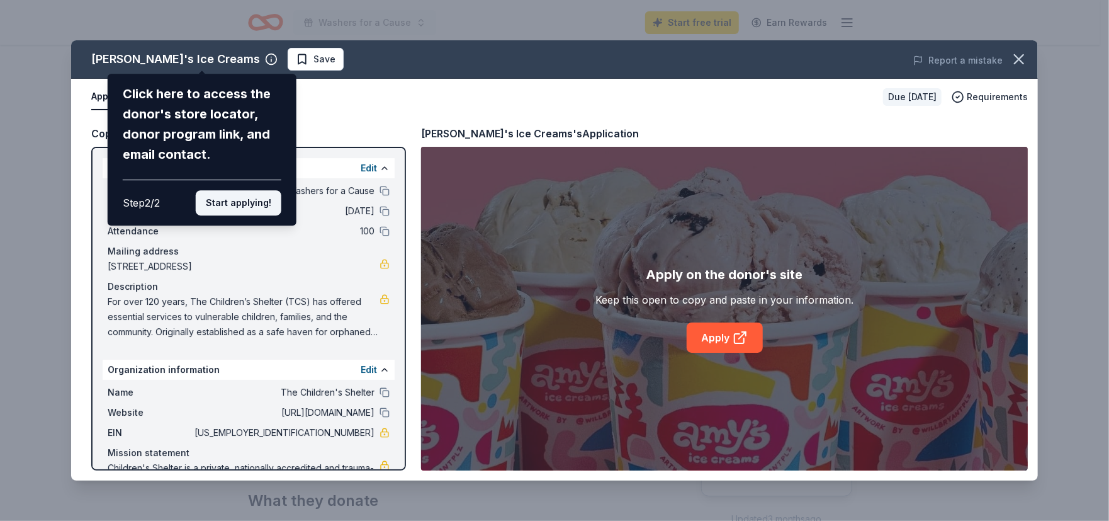
click at [249, 200] on button "Start applying!" at bounding box center [239, 202] width 86 height 25
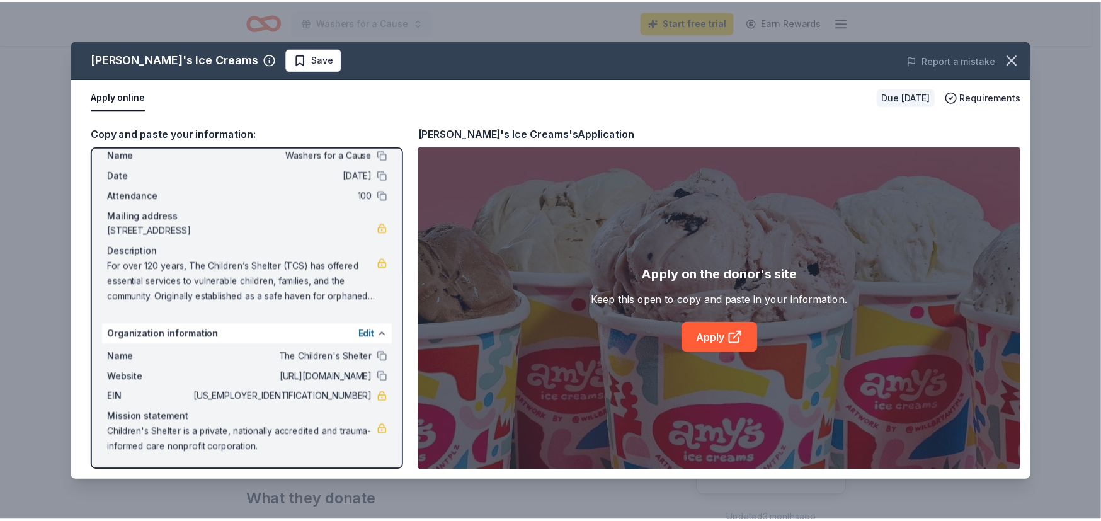
scroll to position [0, 0]
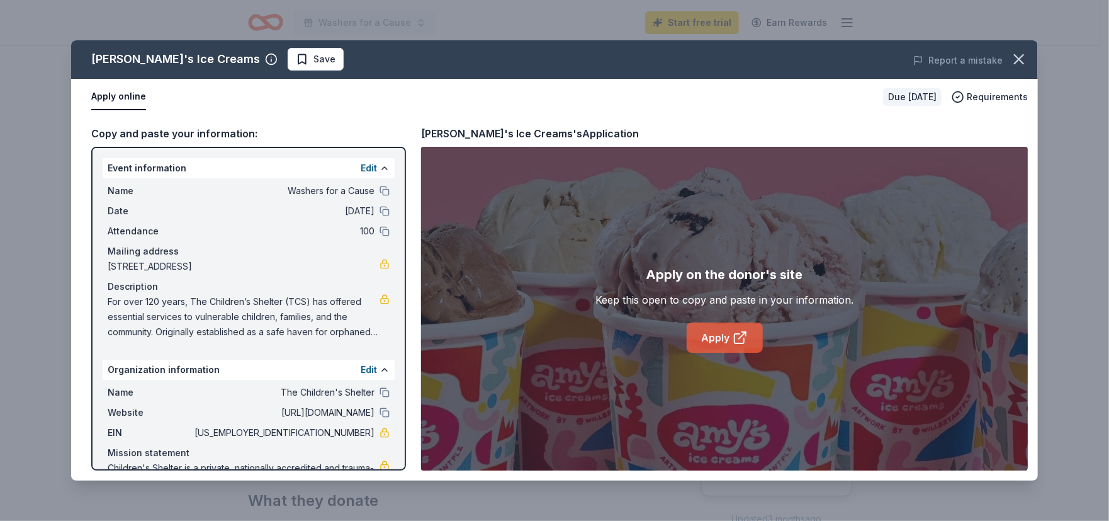
click at [722, 343] on link "Apply" at bounding box center [725, 337] width 76 height 30
click at [1019, 63] on icon "button" at bounding box center [1020, 59] width 18 height 18
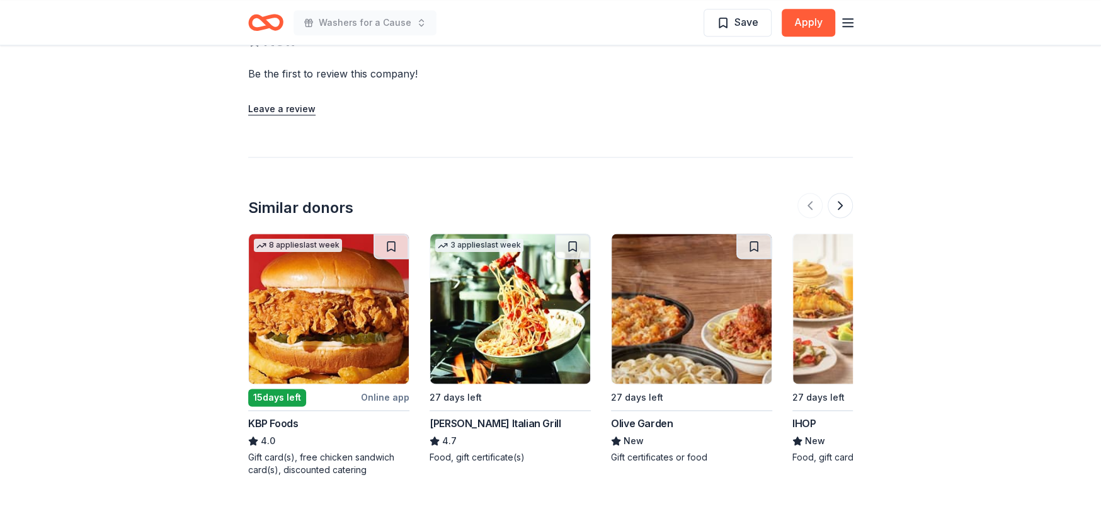
scroll to position [1259, 0]
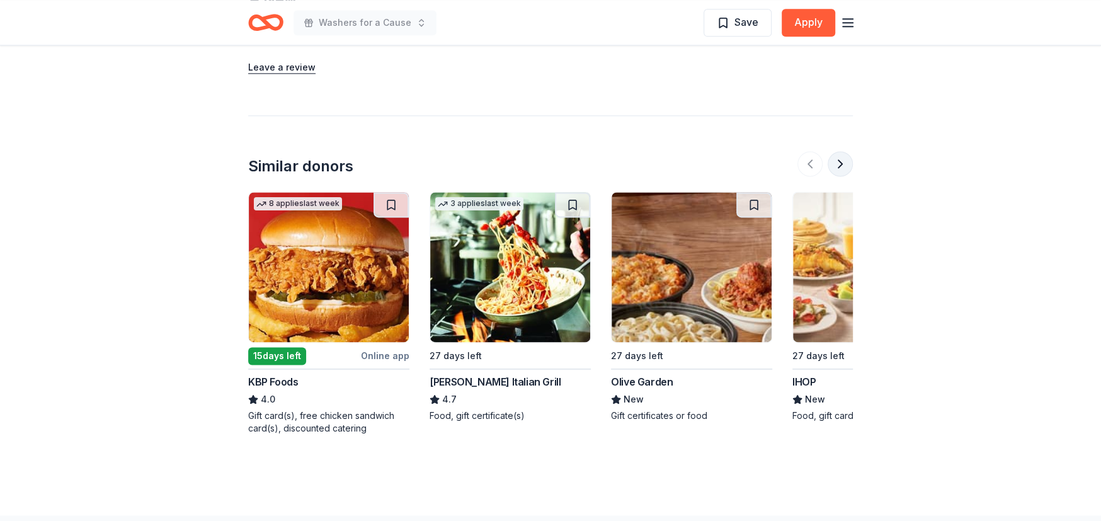
click at [843, 165] on button at bounding box center [839, 163] width 25 height 25
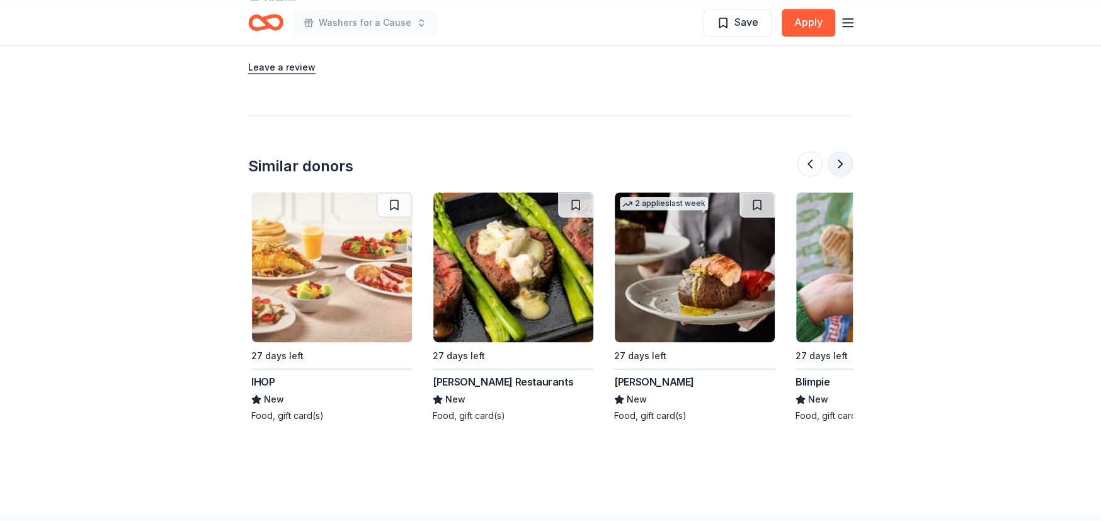
scroll to position [0, 544]
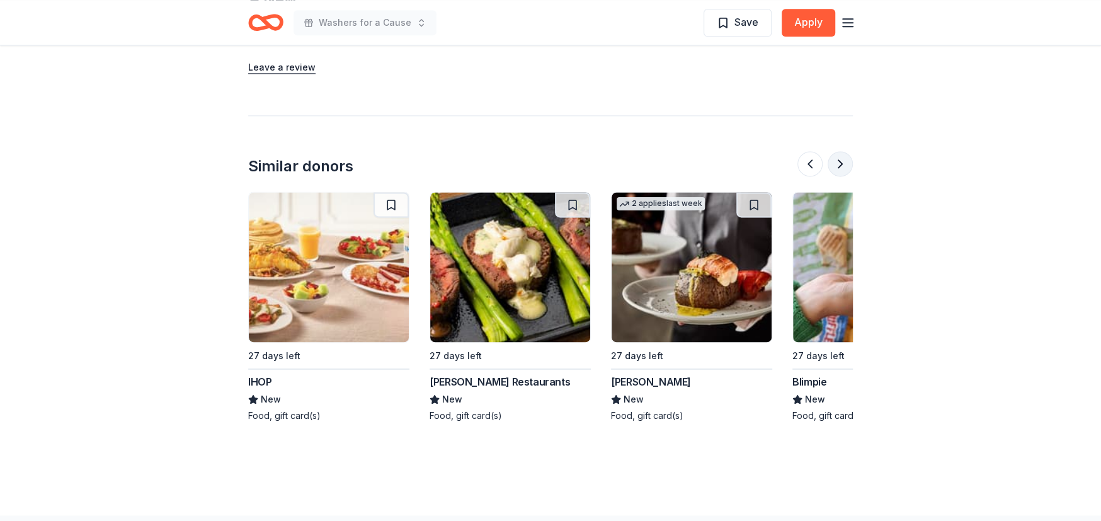
click at [843, 165] on button at bounding box center [839, 163] width 25 height 25
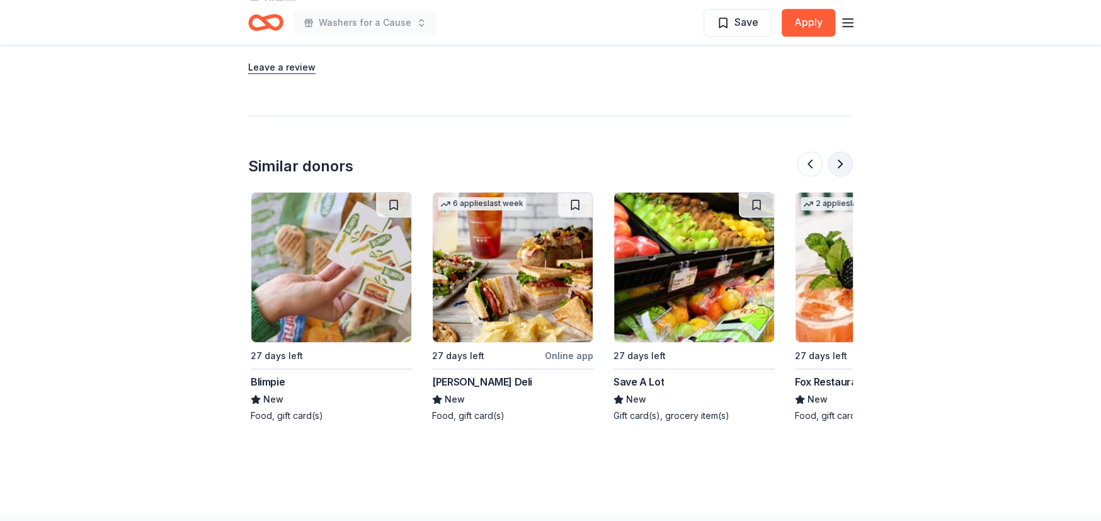
scroll to position [0, 1087]
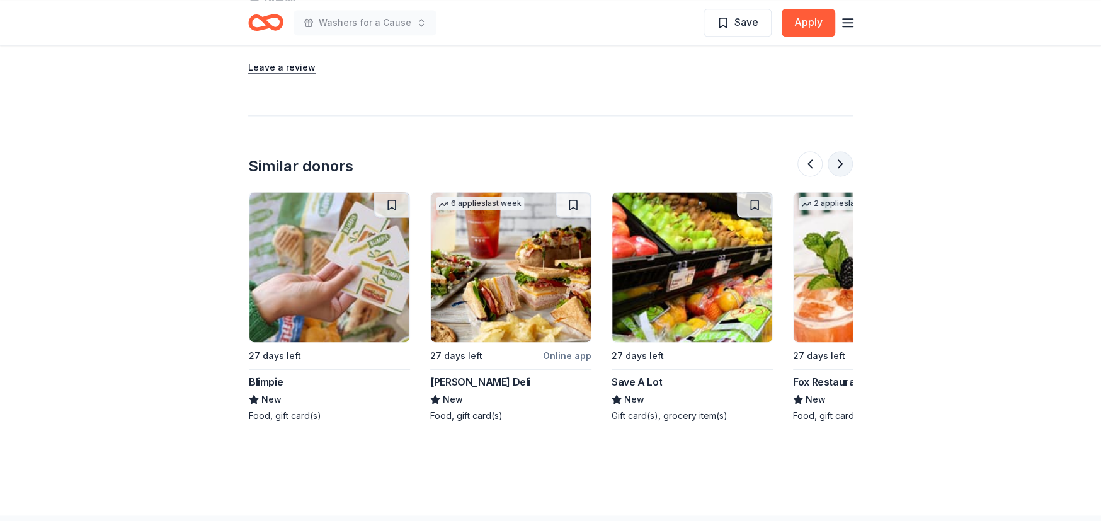
click at [843, 166] on button at bounding box center [839, 163] width 25 height 25
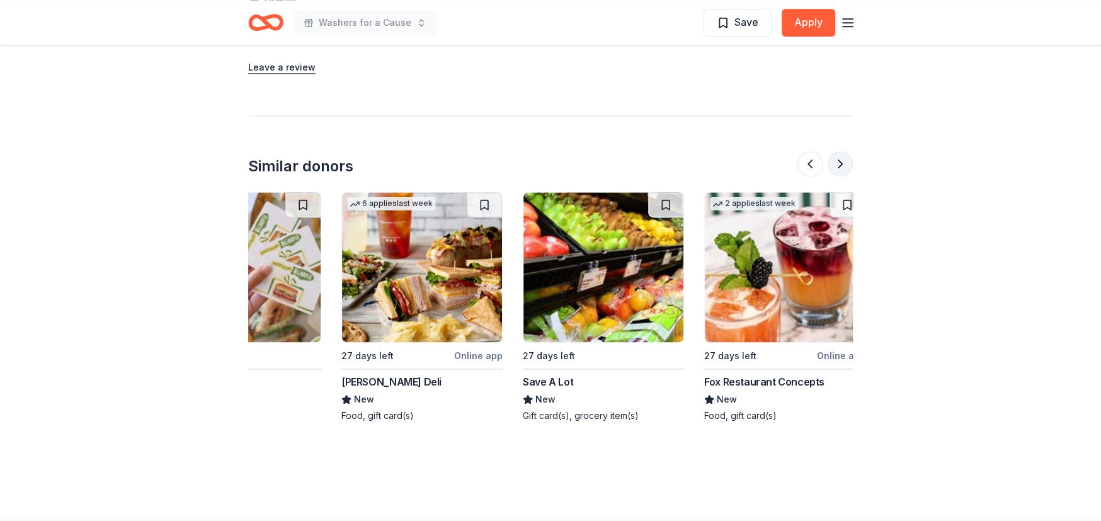
scroll to position [0, 1188]
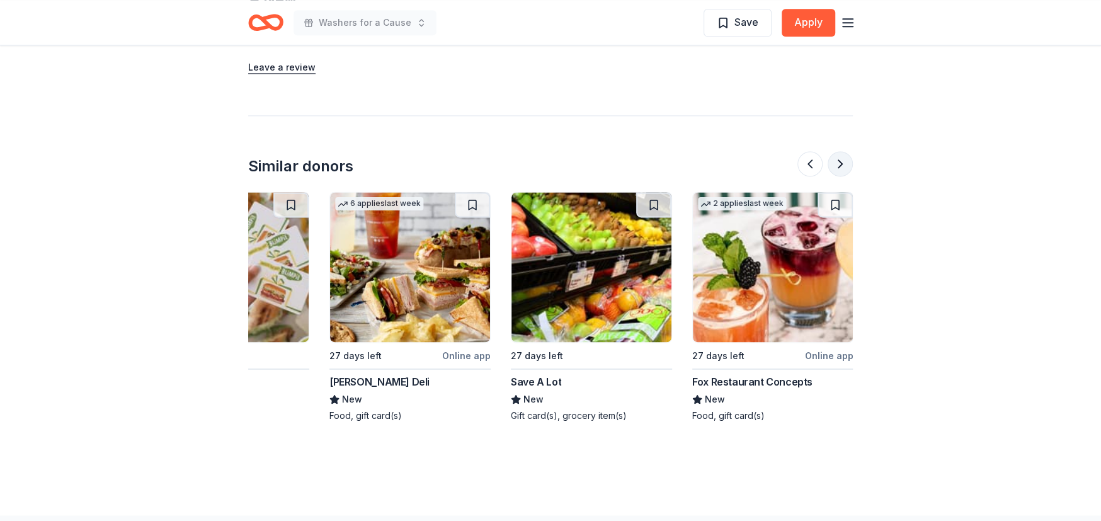
click at [846, 167] on button at bounding box center [839, 163] width 25 height 25
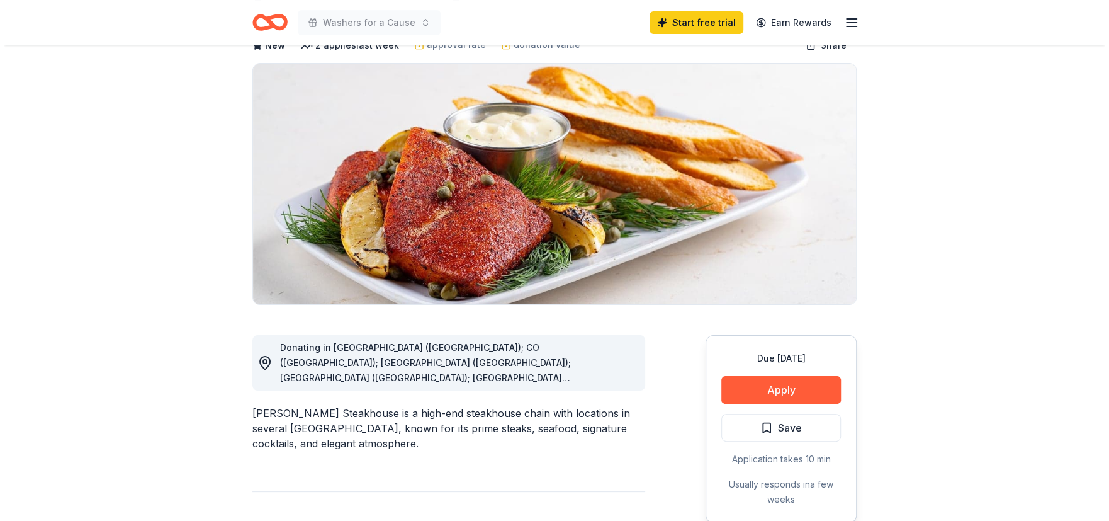
scroll to position [105, 0]
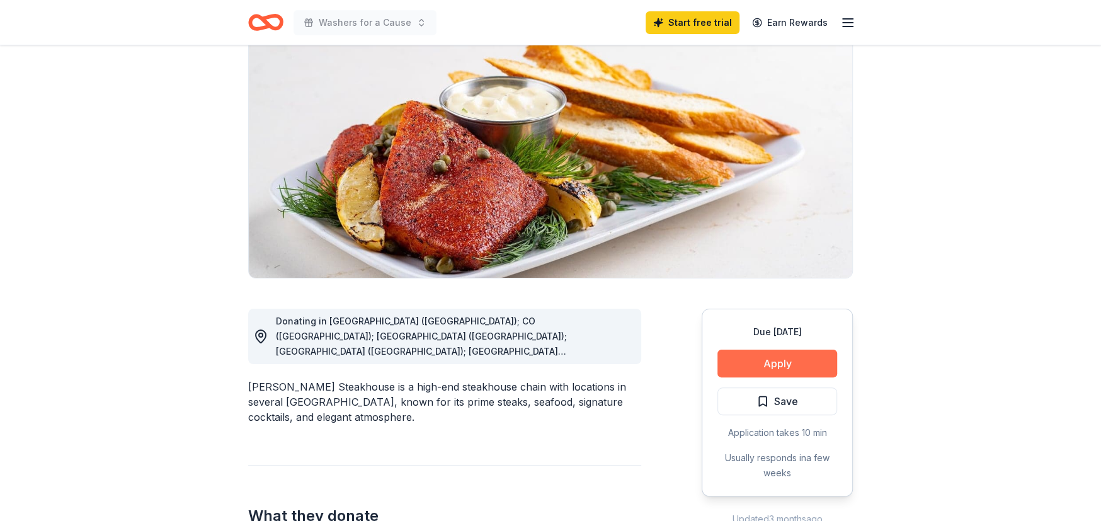
click at [818, 354] on button "Apply" at bounding box center [777, 363] width 120 height 28
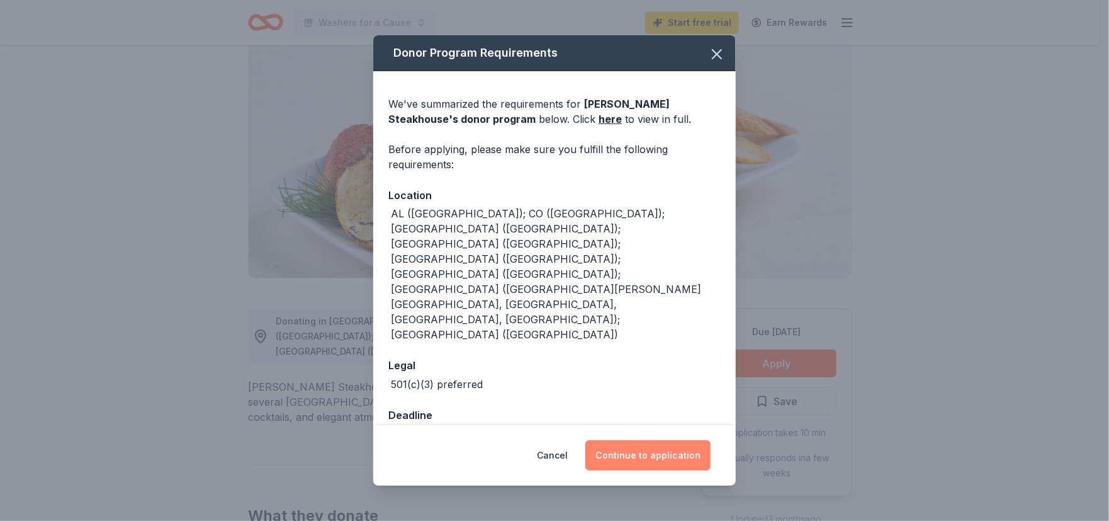
click at [623, 440] on button "Continue to application" at bounding box center [648, 455] width 125 height 30
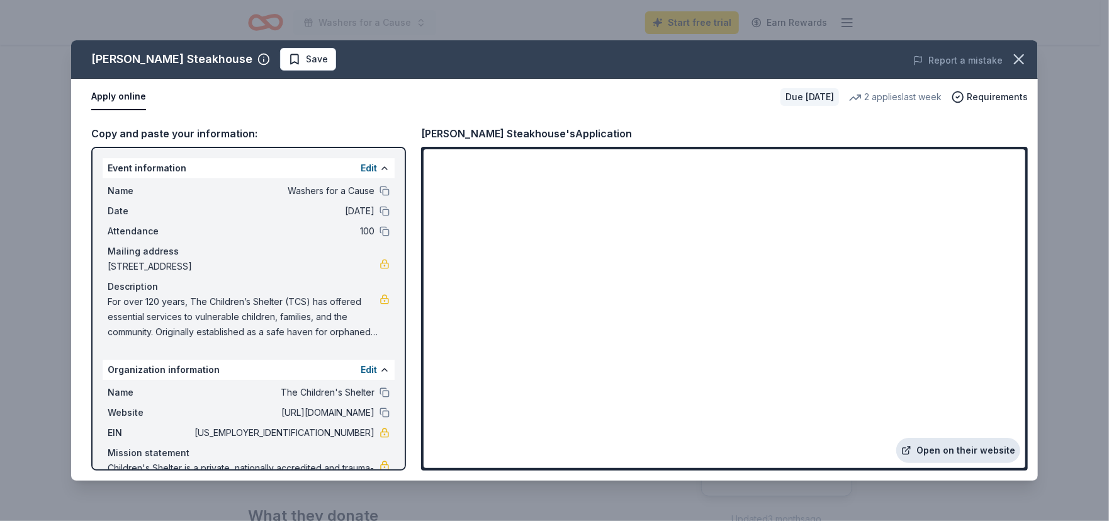
click at [946, 445] on link "Open on their website" at bounding box center [959, 450] width 124 height 25
